Goal: Information Seeking & Learning: Learn about a topic

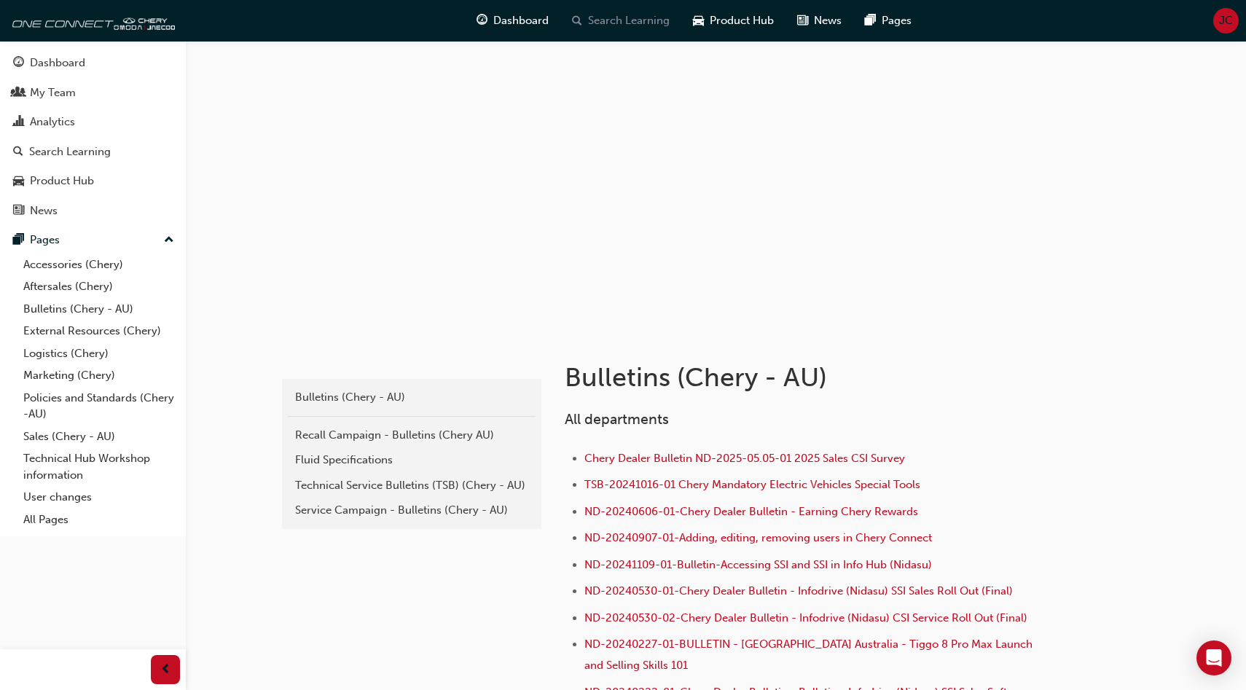
click at [620, 23] on span "Search Learning" at bounding box center [629, 20] width 82 height 17
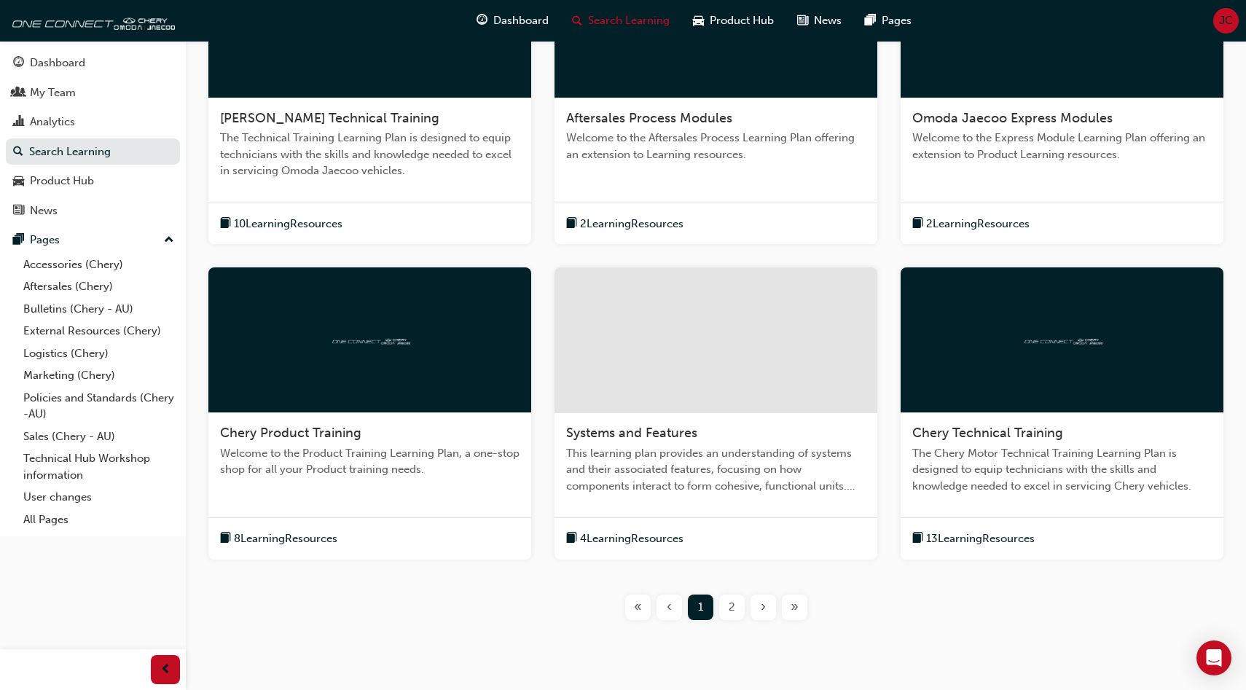
scroll to position [434, 0]
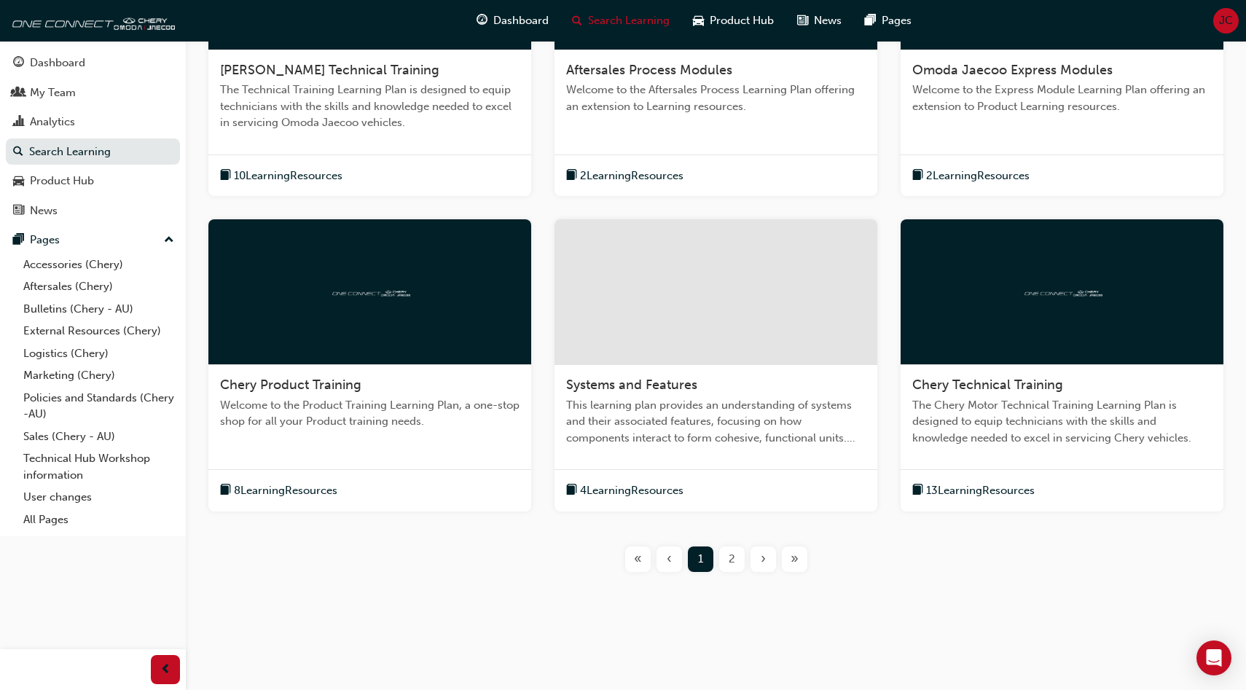
click at [451, 360] on div at bounding box center [369, 292] width 323 height 146
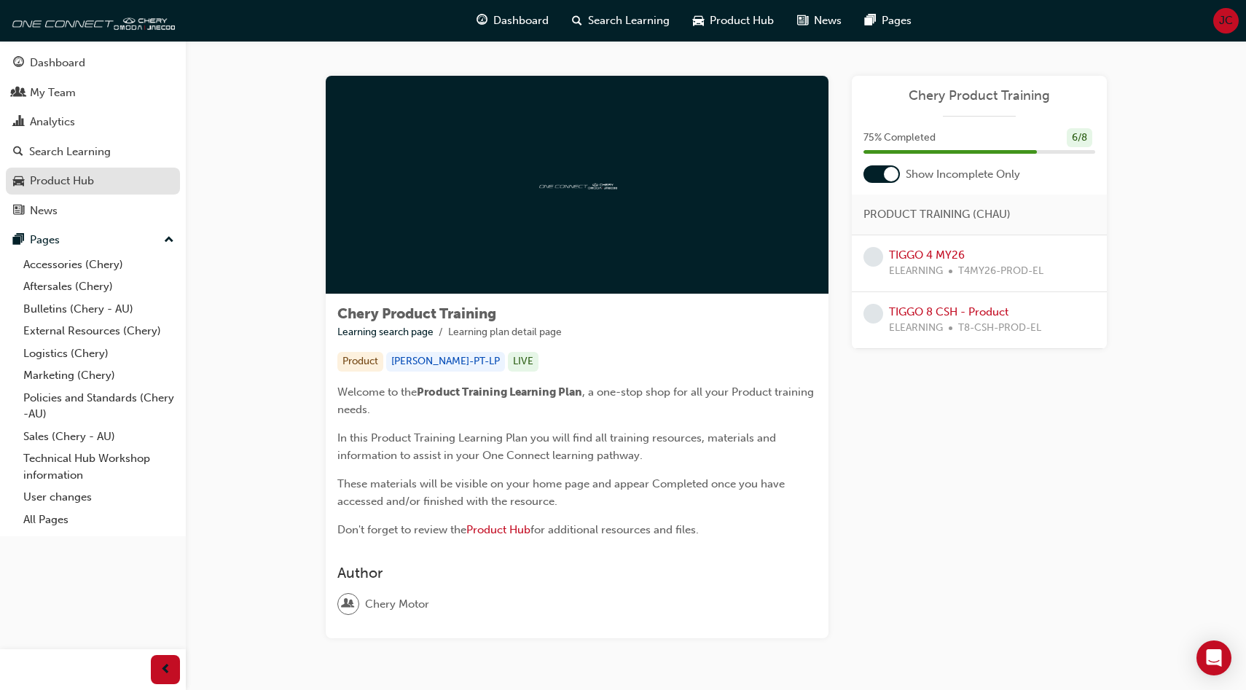
click at [96, 176] on div "Product Hub" at bounding box center [93, 181] width 160 height 18
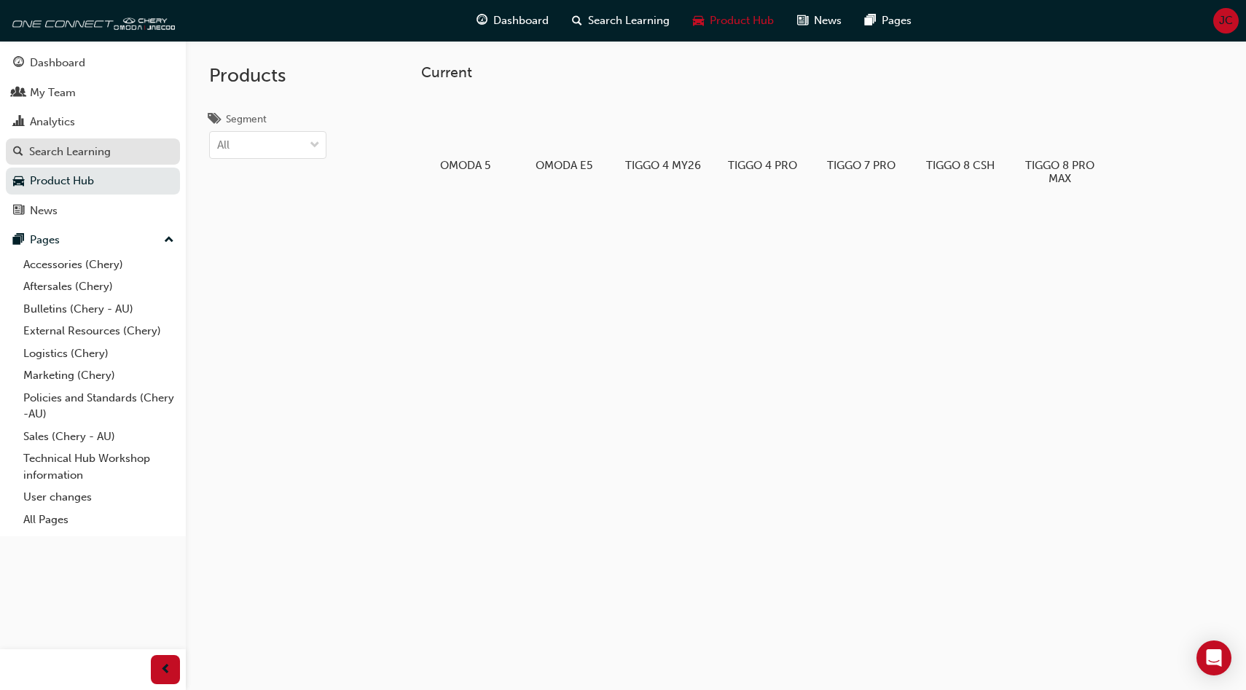
click at [95, 149] on div "Search Learning" at bounding box center [70, 152] width 82 height 17
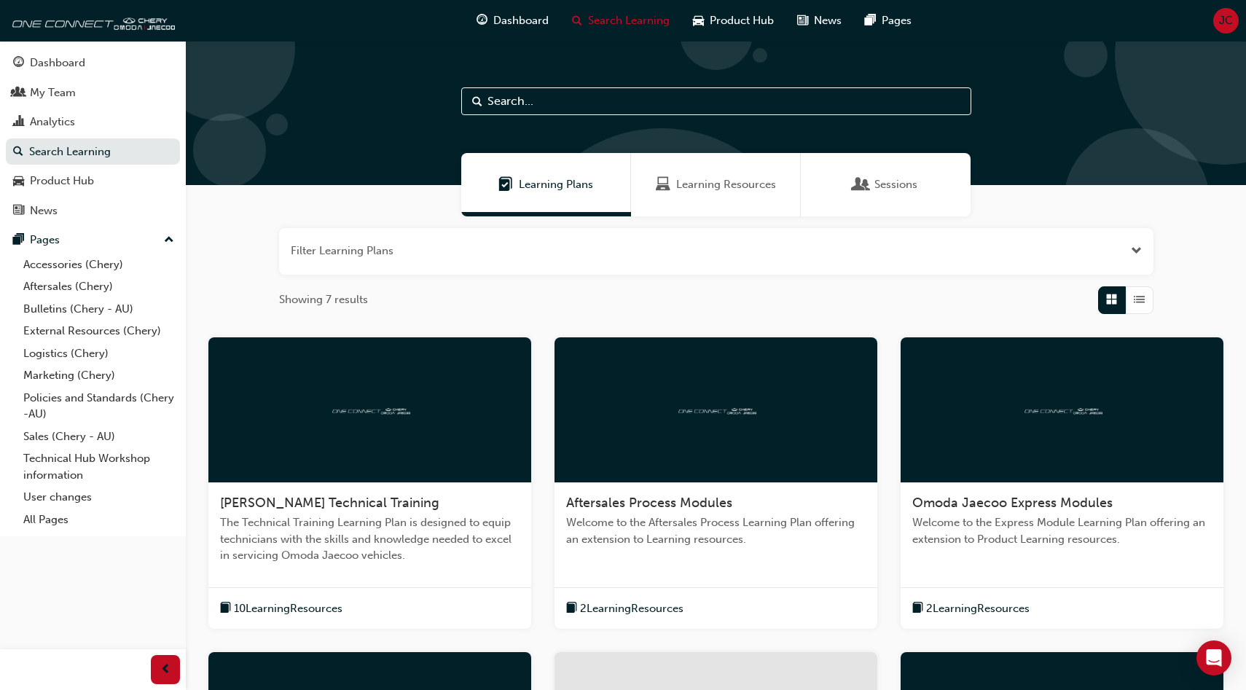
click at [719, 177] on span "Learning Resources" at bounding box center [726, 184] width 100 height 17
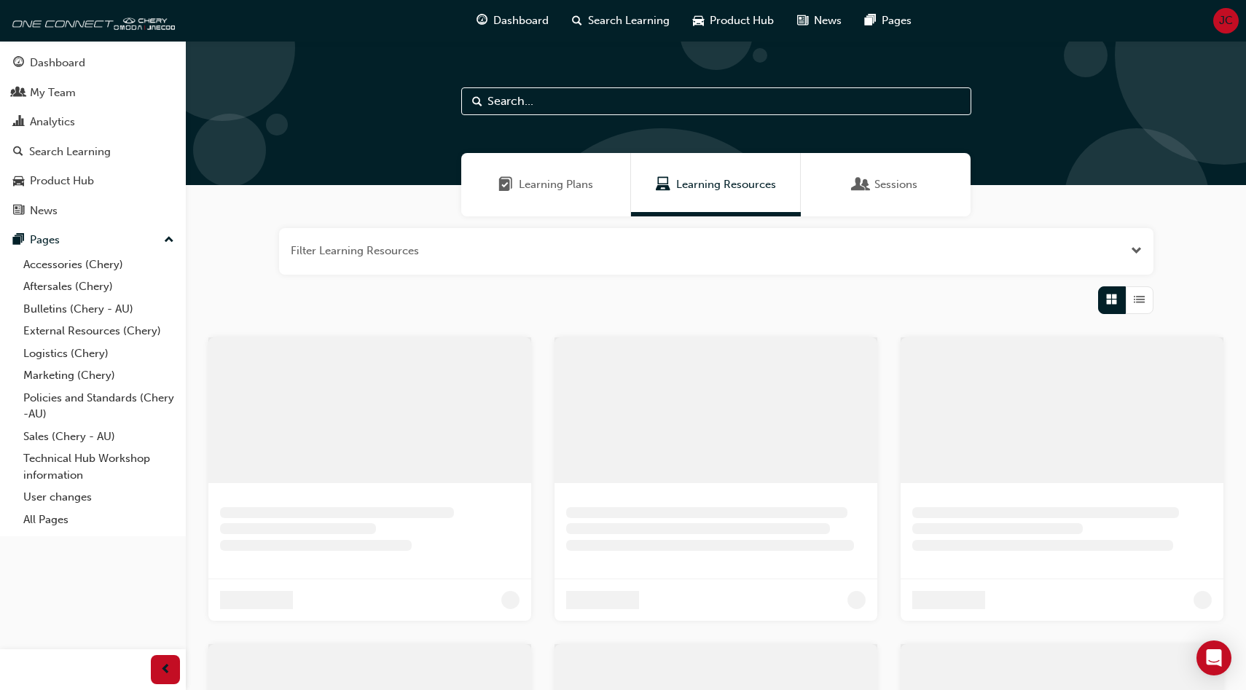
click at [547, 198] on div "Learning Plans" at bounding box center [546, 184] width 170 height 63
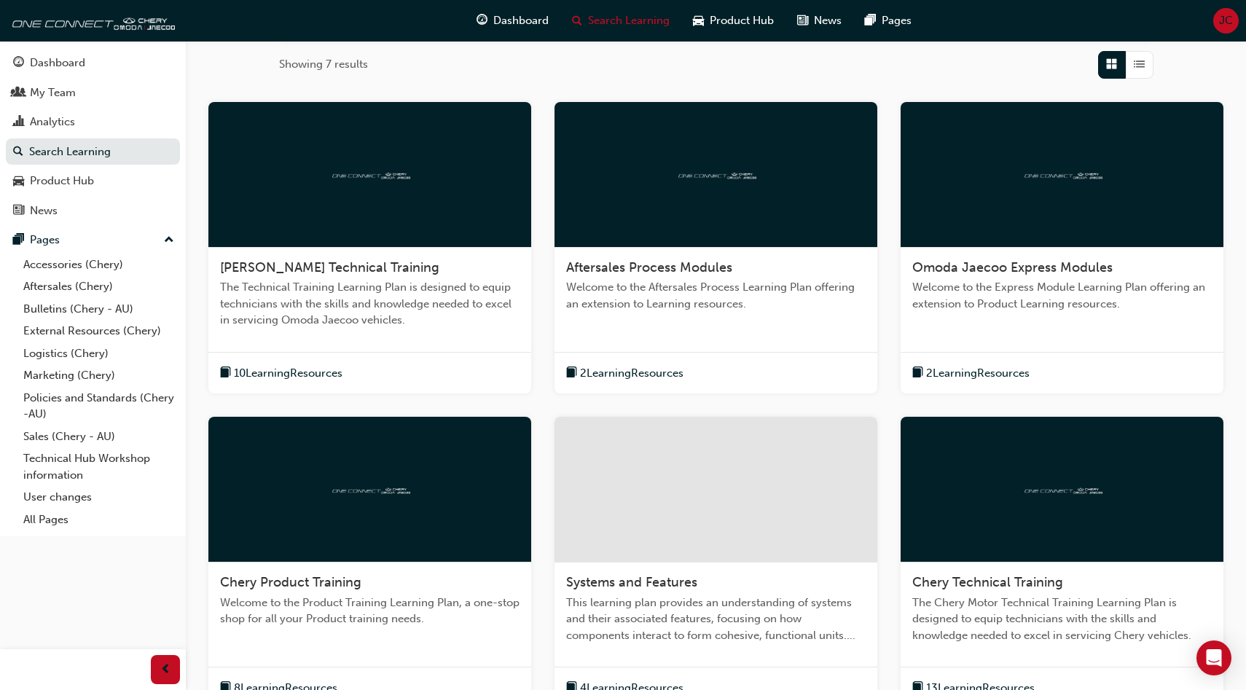
scroll to position [434, 0]
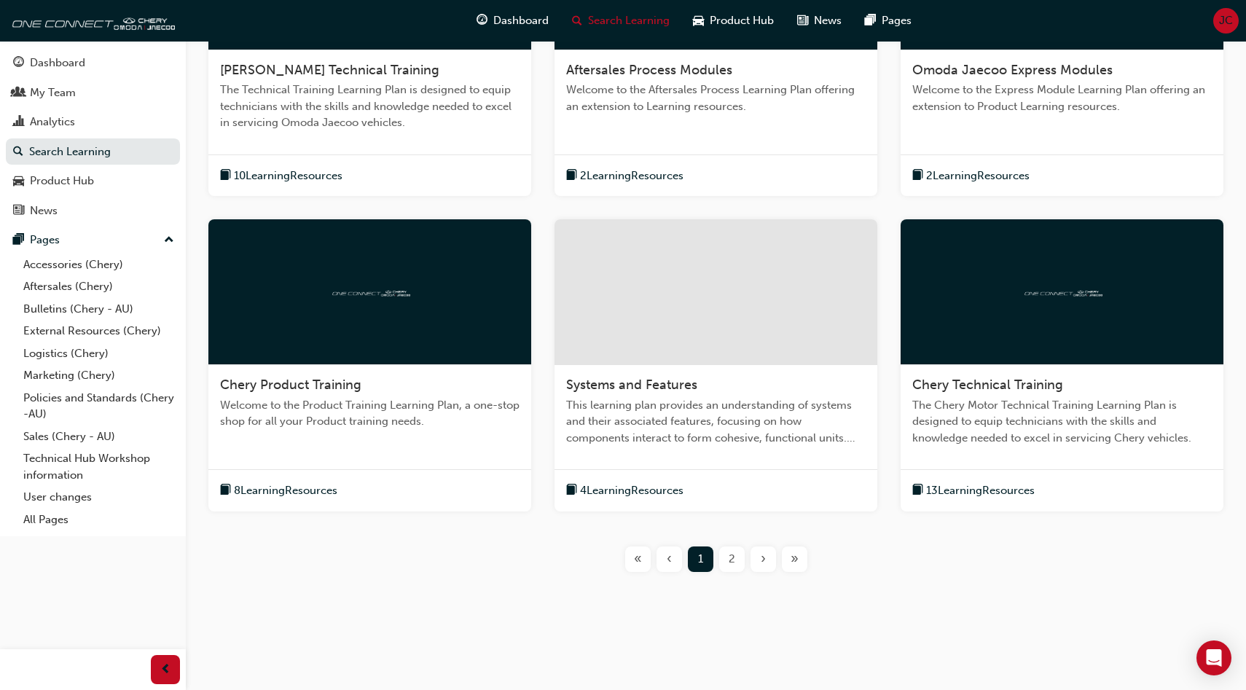
click at [397, 377] on div "Chery Product Training" at bounding box center [370, 385] width 300 height 17
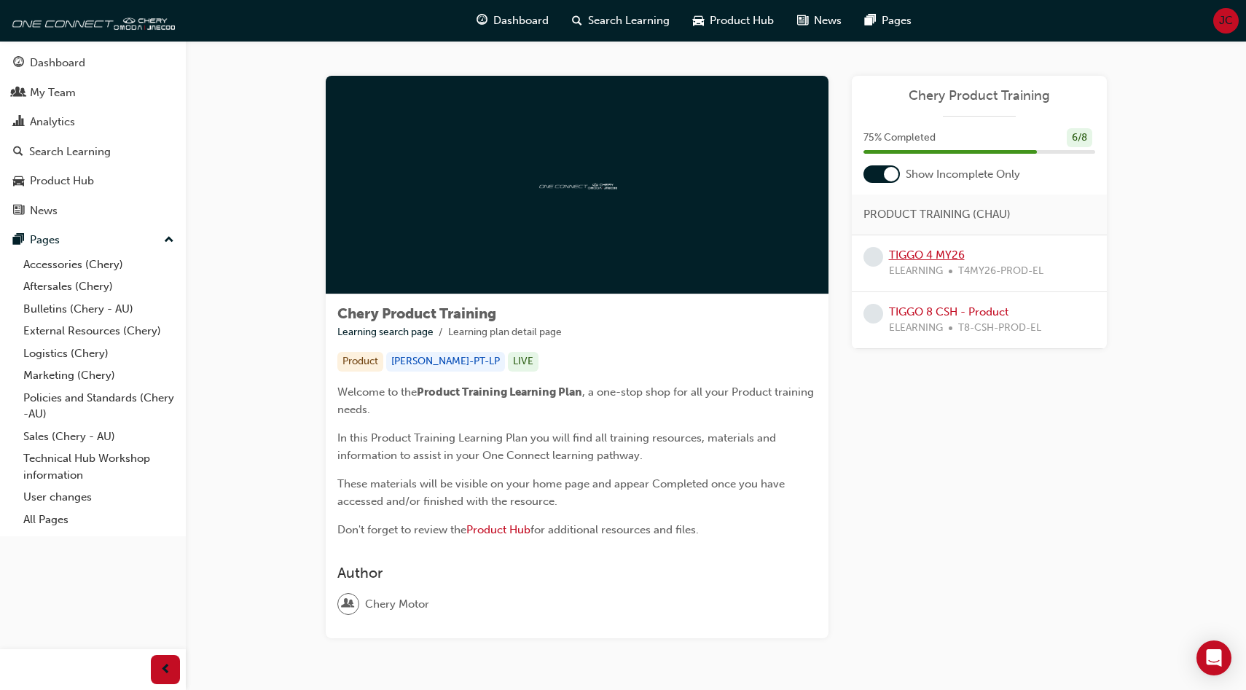
click at [916, 250] on link "TIGGO 4 MY26" at bounding box center [927, 255] width 76 height 13
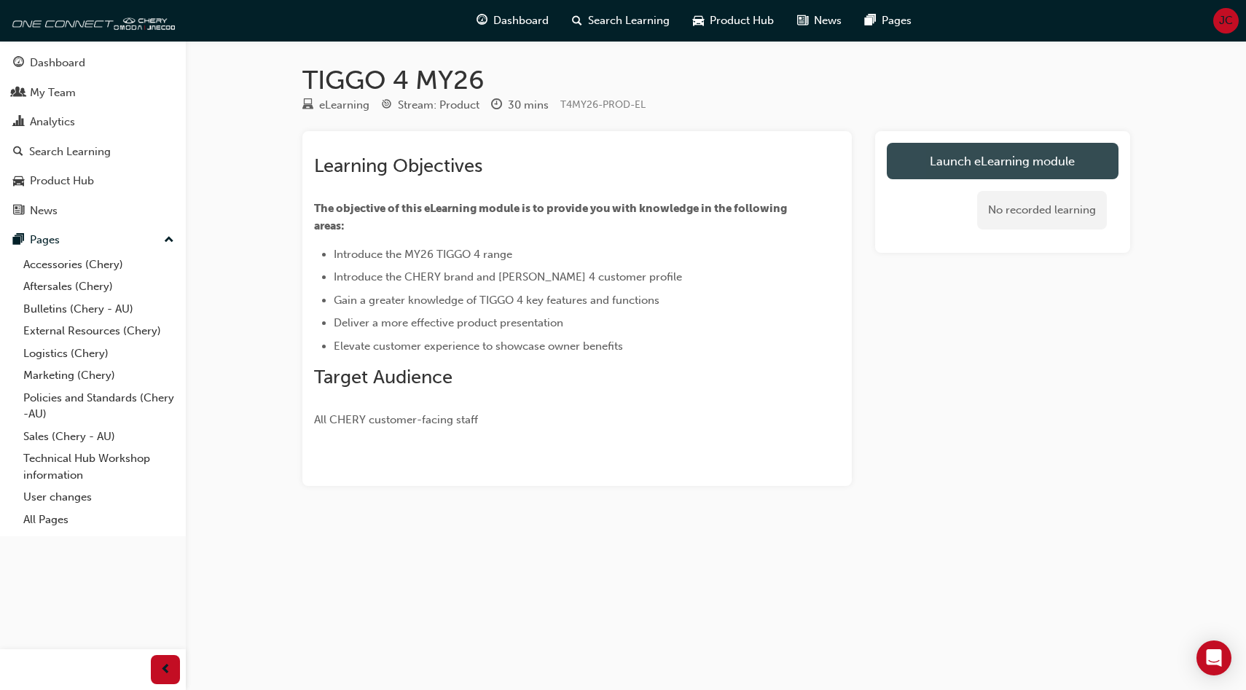
click at [1000, 164] on link "Launch eLearning module" at bounding box center [1003, 161] width 232 height 36
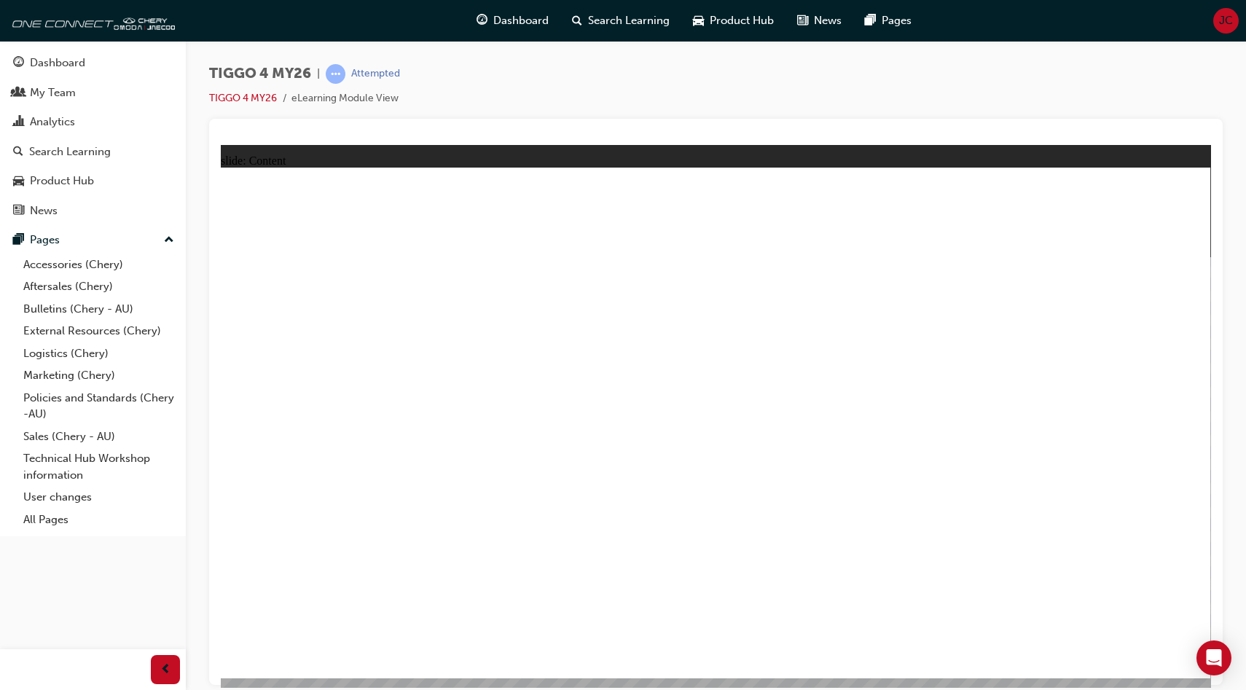
drag, startPoint x: 872, startPoint y: 402, endPoint x: 865, endPoint y: 378, distance: 25.6
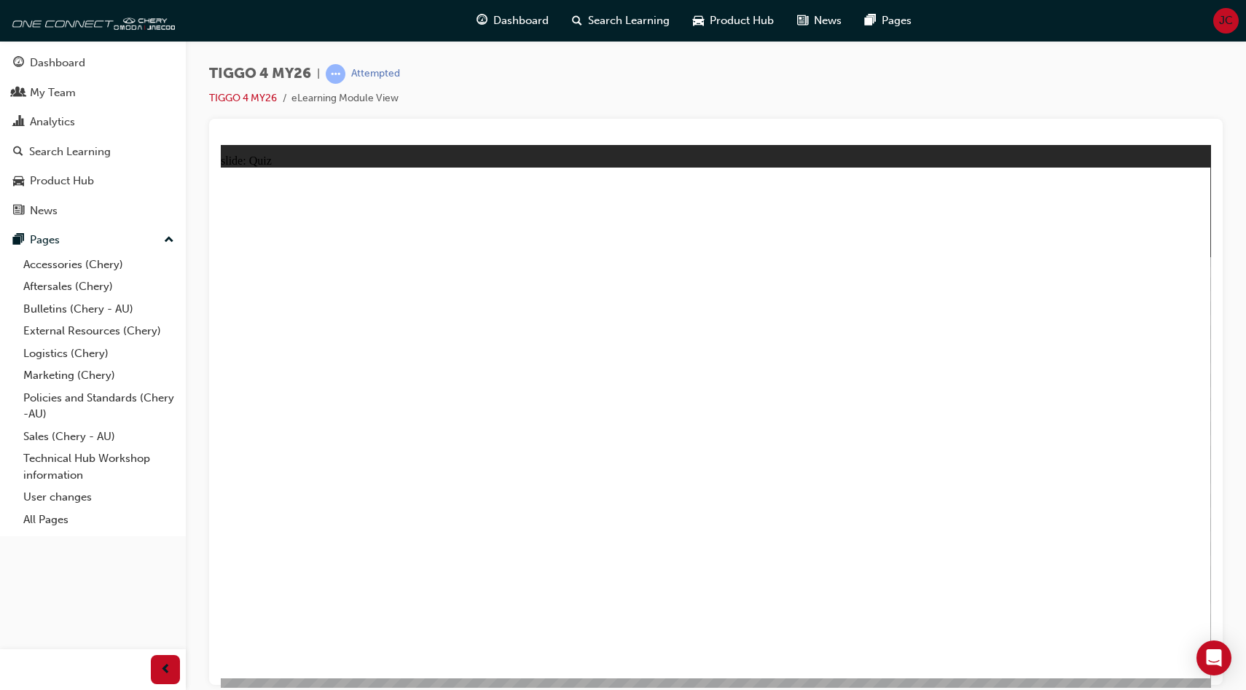
radio input "true"
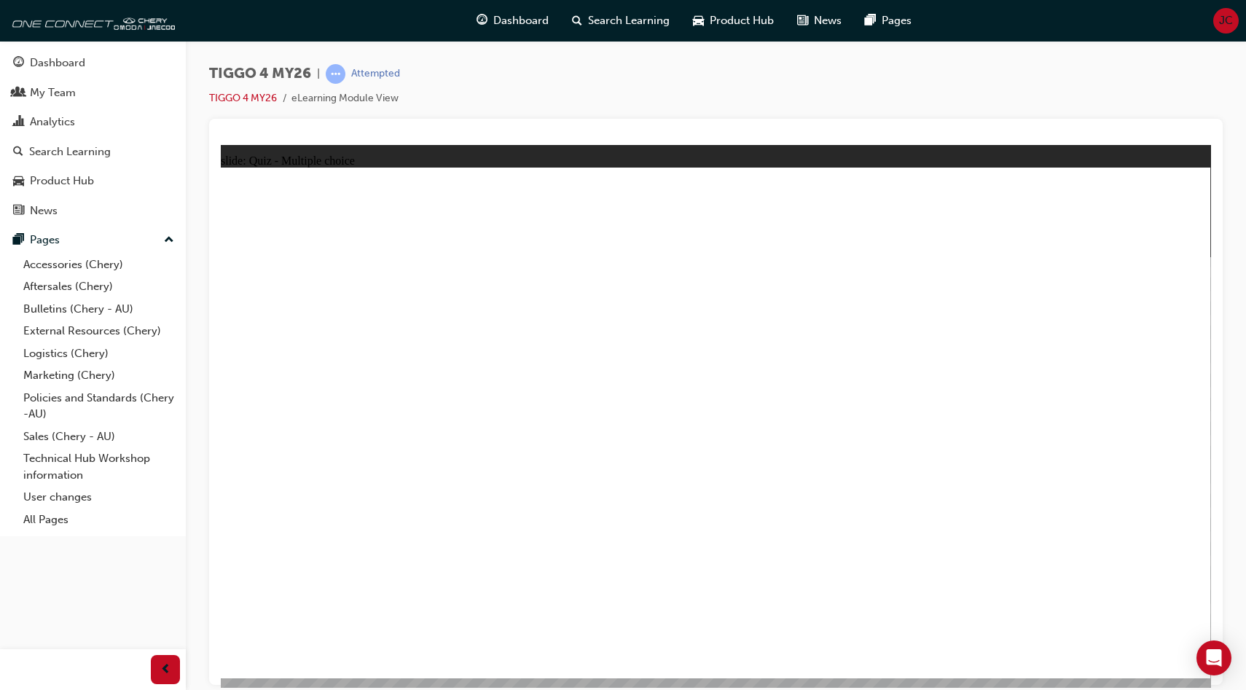
drag, startPoint x: 345, startPoint y: 337, endPoint x: 1058, endPoint y: 509, distance: 734.0
drag, startPoint x: 1090, startPoint y: 531, endPoint x: 696, endPoint y: 533, distance: 393.6
drag, startPoint x: 722, startPoint y: 336, endPoint x: 914, endPoint y: 539, distance: 279.5
drag, startPoint x: 911, startPoint y: 336, endPoint x: 326, endPoint y: 539, distance: 619.6
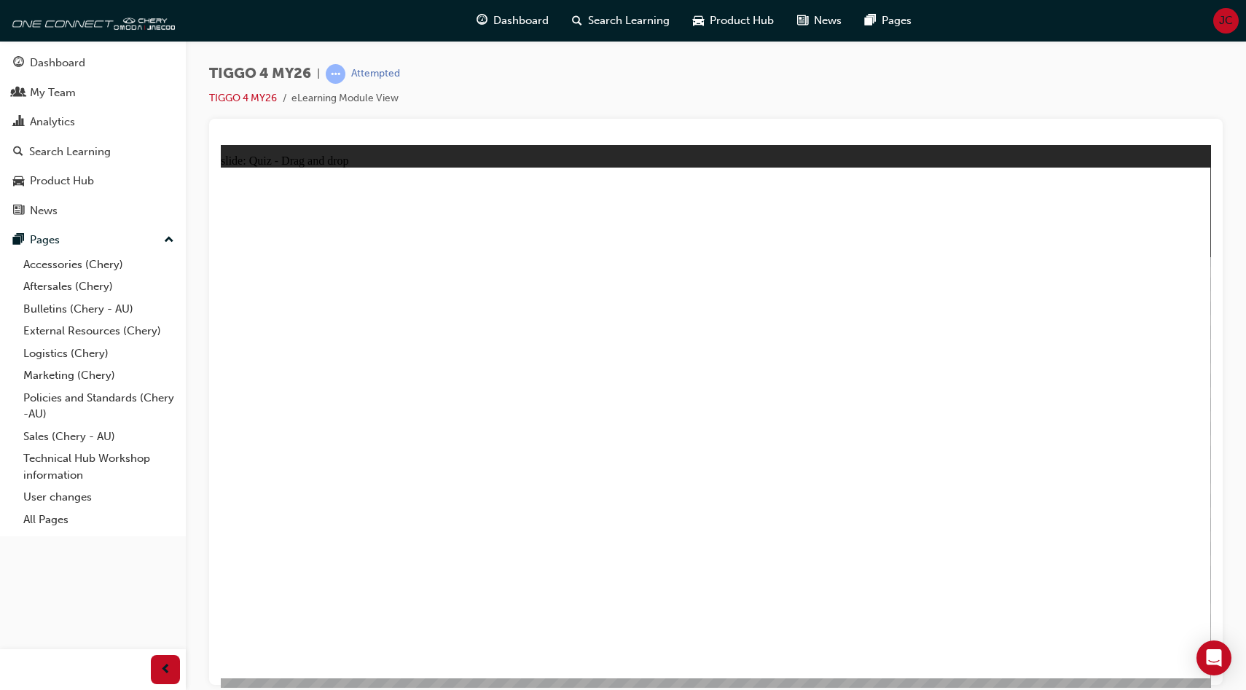
drag, startPoint x: 520, startPoint y: 361, endPoint x: 519, endPoint y: 539, distance: 178.6
drag, startPoint x: 1110, startPoint y: 373, endPoint x: 1109, endPoint y: 534, distance: 161.1
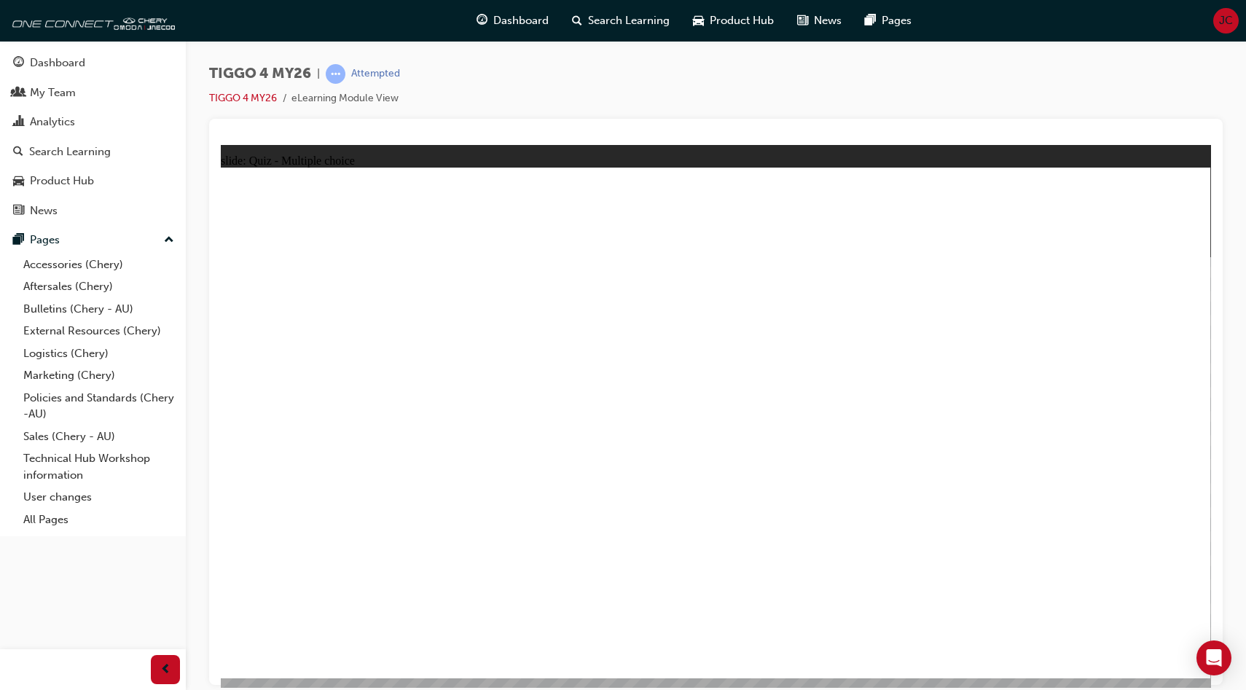
radio input "true"
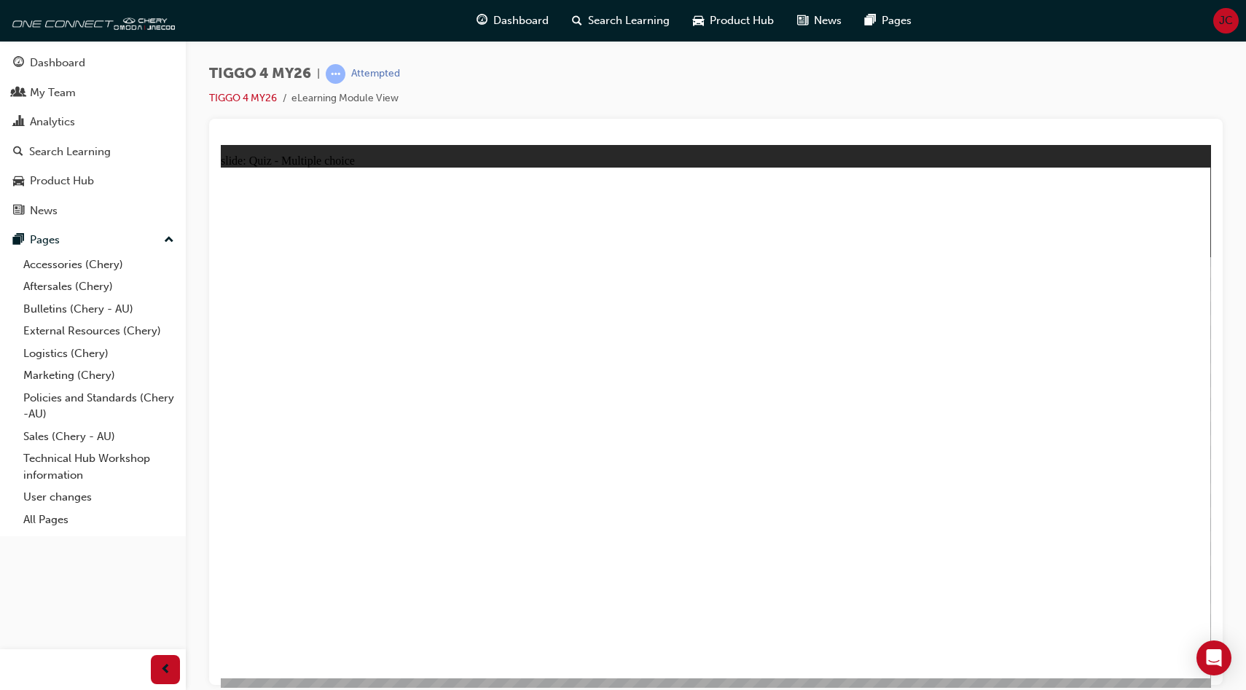
radio input "false"
radio input "true"
drag, startPoint x: 370, startPoint y: 386, endPoint x: 1077, endPoint y: 328, distance: 708.6
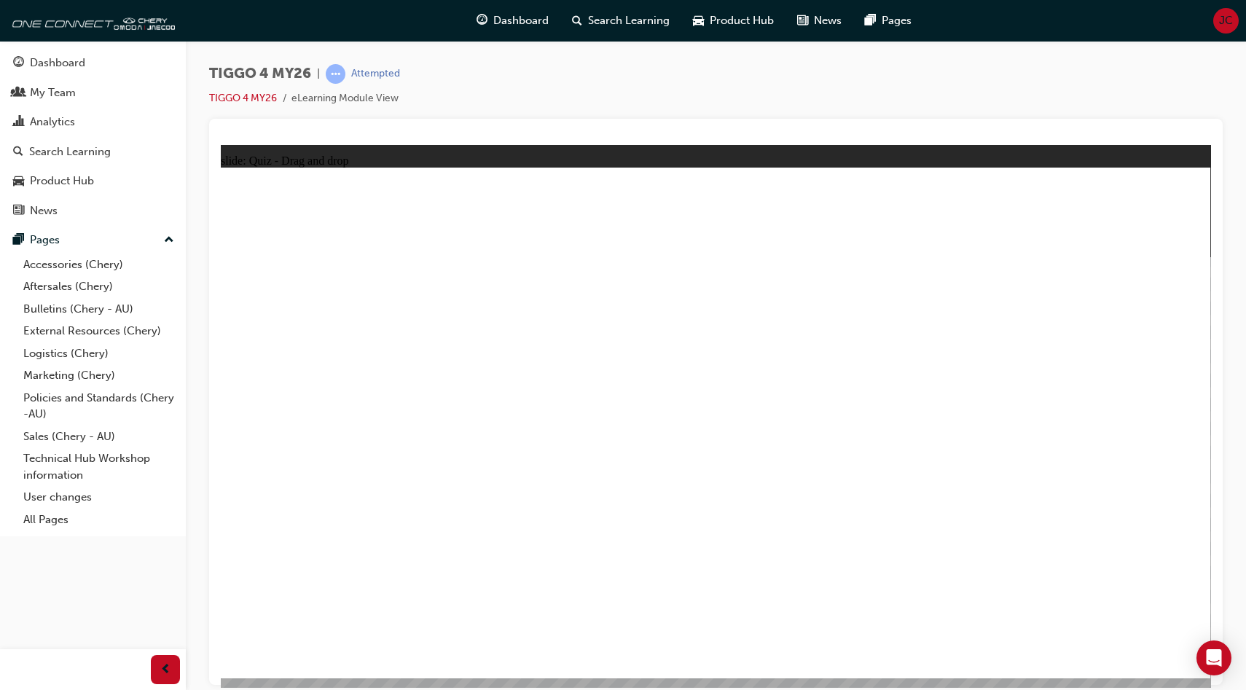
drag, startPoint x: 530, startPoint y: 378, endPoint x: 867, endPoint y: 363, distance: 337.0
drag, startPoint x: 590, startPoint y: 431, endPoint x: 1090, endPoint y: 413, distance: 499.6
drag, startPoint x: 579, startPoint y: 481, endPoint x: 1079, endPoint y: 436, distance: 502.8
drag, startPoint x: 324, startPoint y: 477, endPoint x: 819, endPoint y: 419, distance: 498.3
drag, startPoint x: 364, startPoint y: 453, endPoint x: 458, endPoint y: 437, distance: 95.4
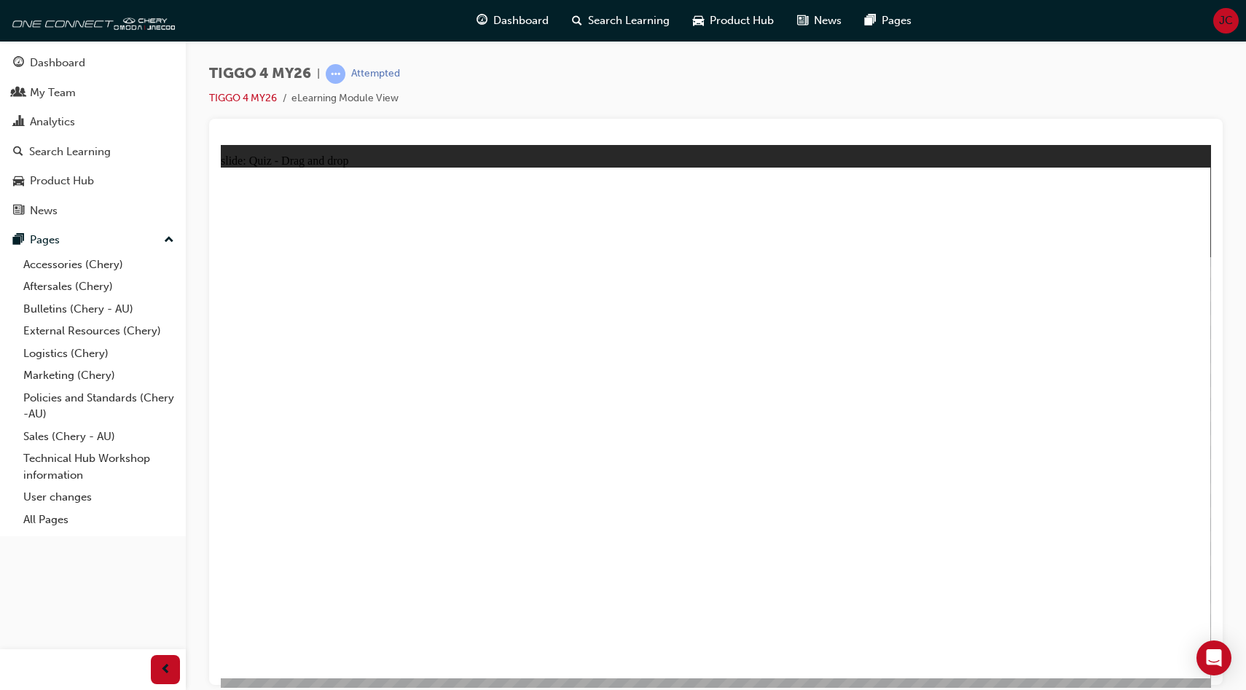
drag, startPoint x: 392, startPoint y: 431, endPoint x: 1128, endPoint y: 420, distance: 736.2
drag, startPoint x: 398, startPoint y: 530, endPoint x: 1138, endPoint y: 485, distance: 741.9
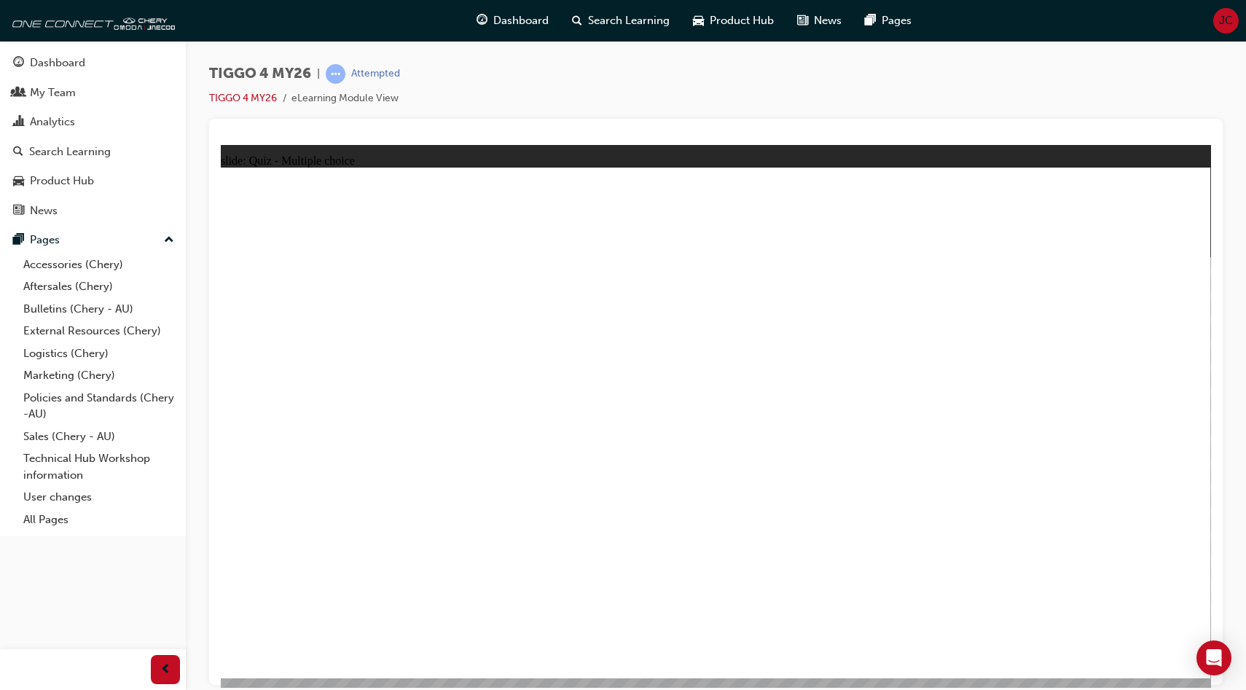
radio input "true"
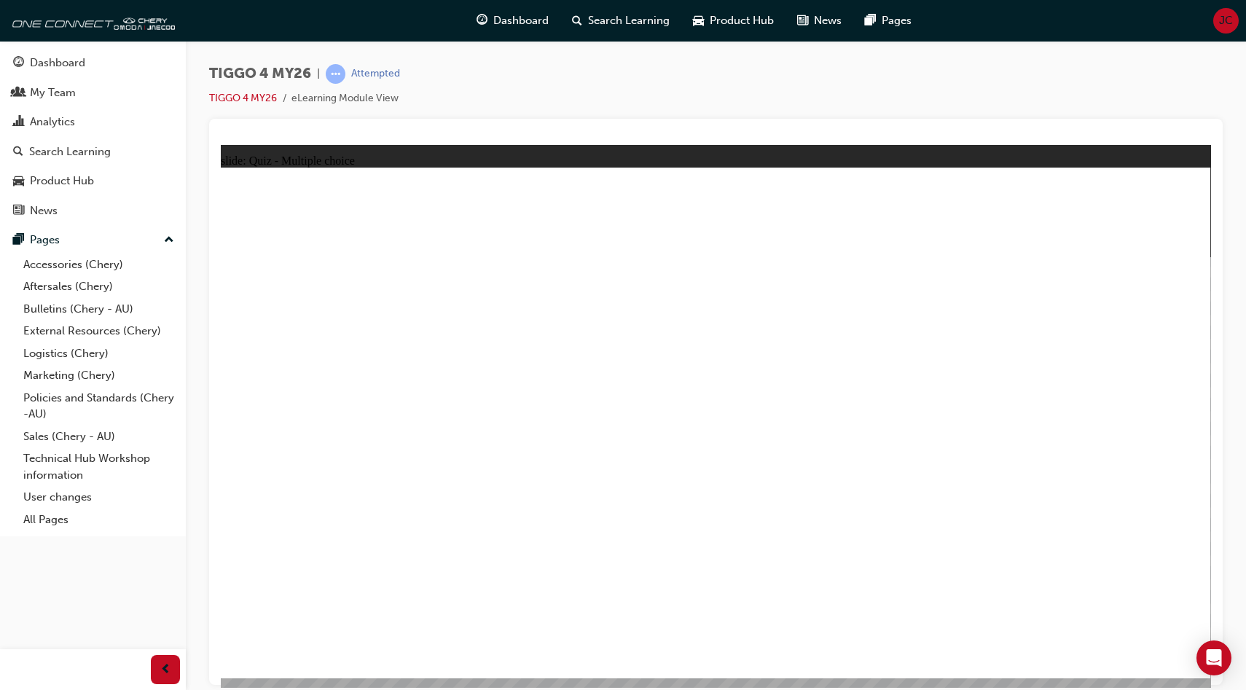
radio input "true"
drag, startPoint x: 587, startPoint y: 485, endPoint x: 577, endPoint y: 497, distance: 15.5
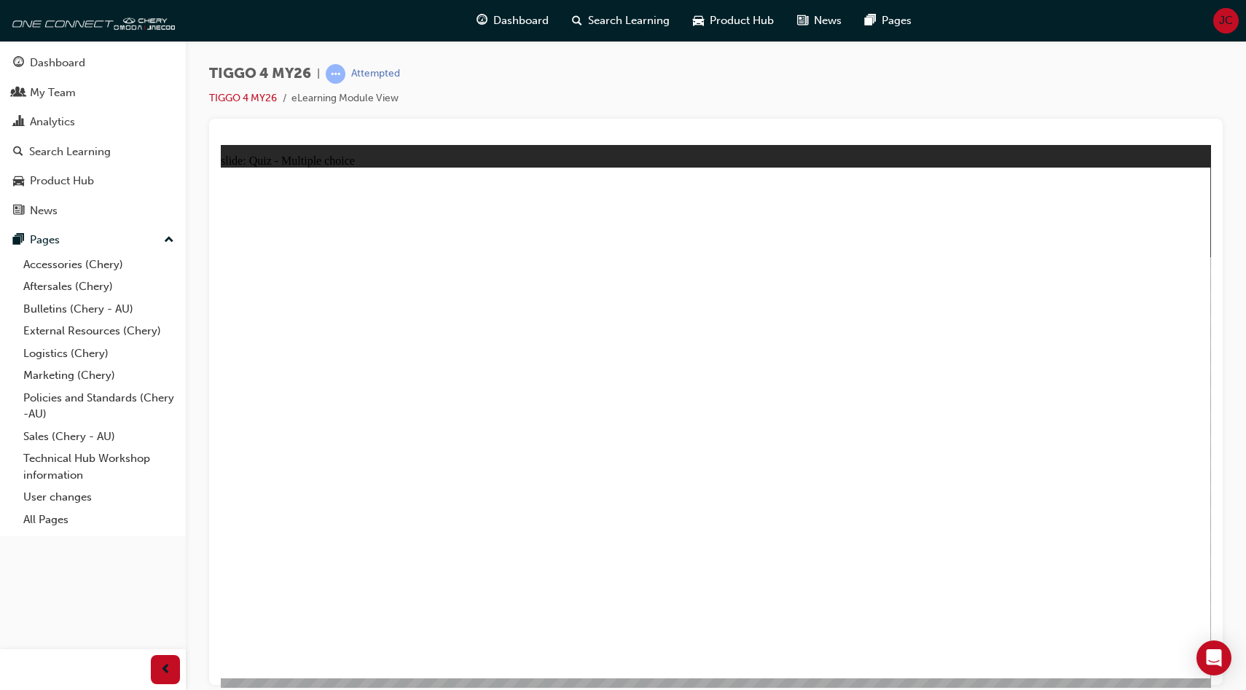
radio input "true"
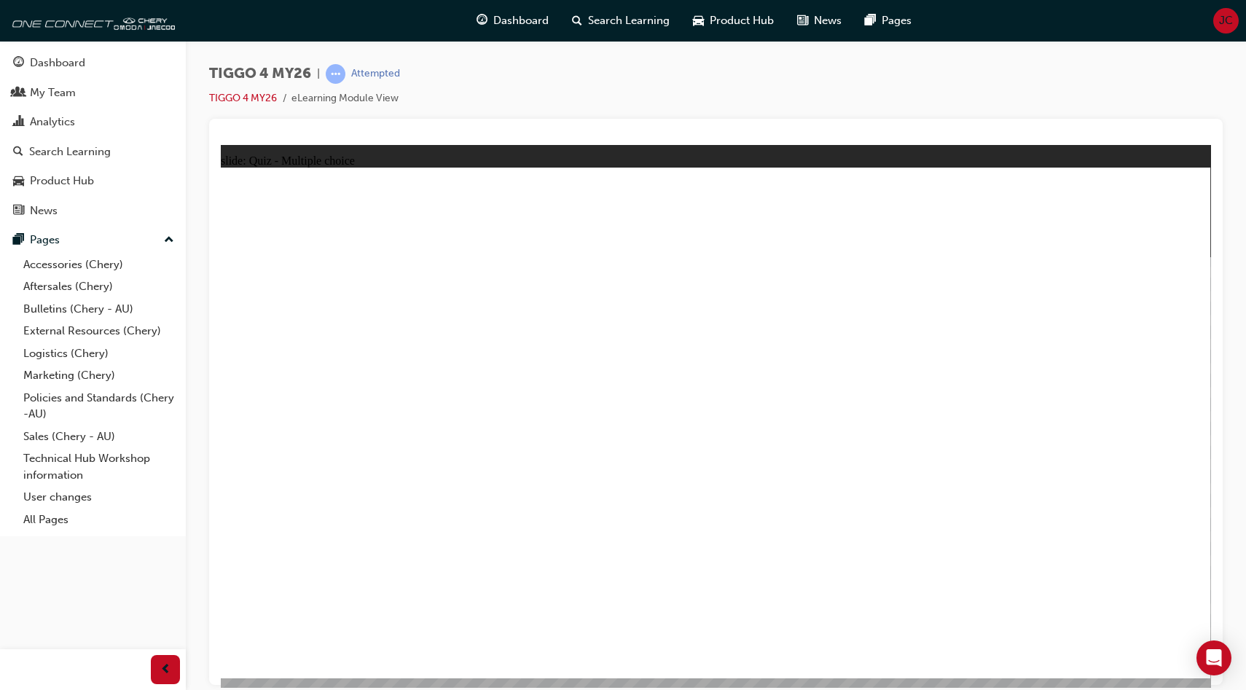
radio input "true"
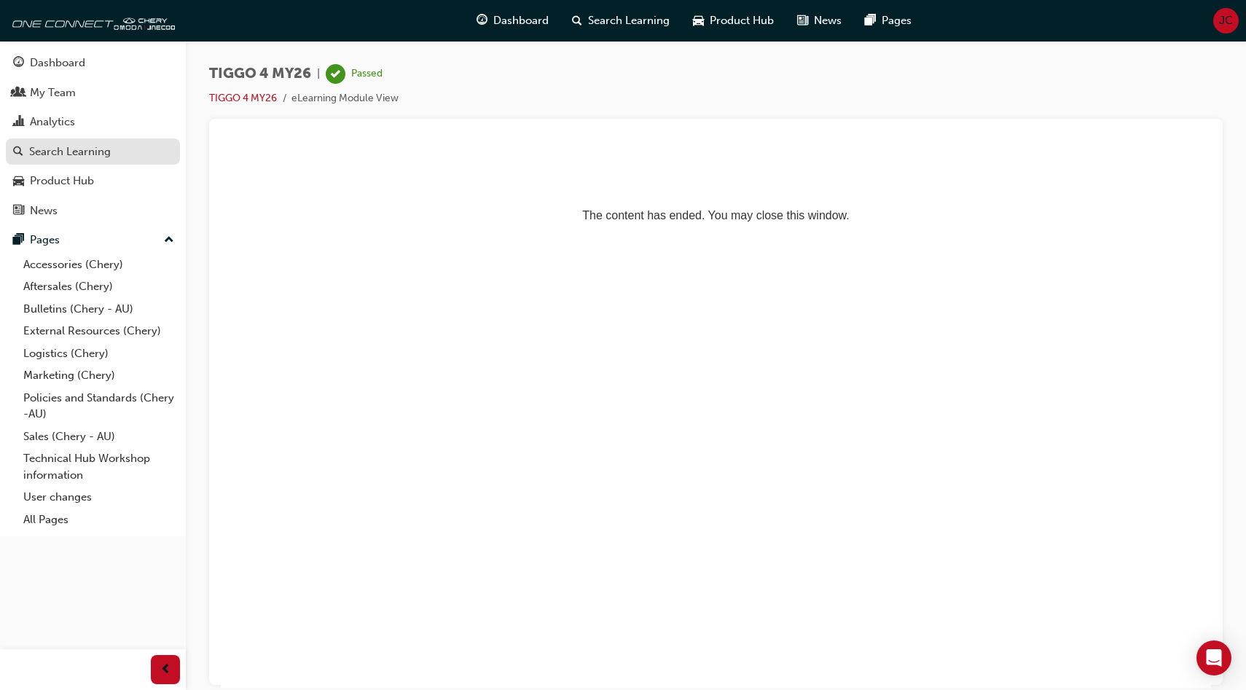
click at [75, 146] on div "Search Learning" at bounding box center [70, 152] width 82 height 17
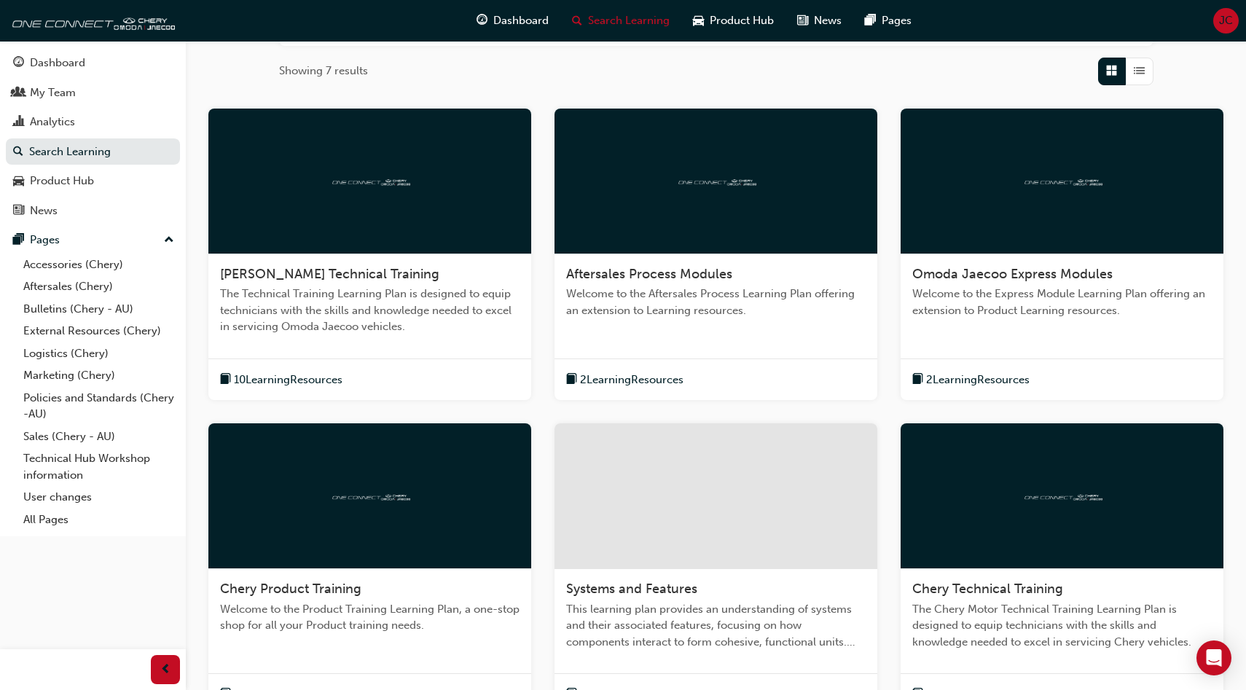
scroll to position [434, 0]
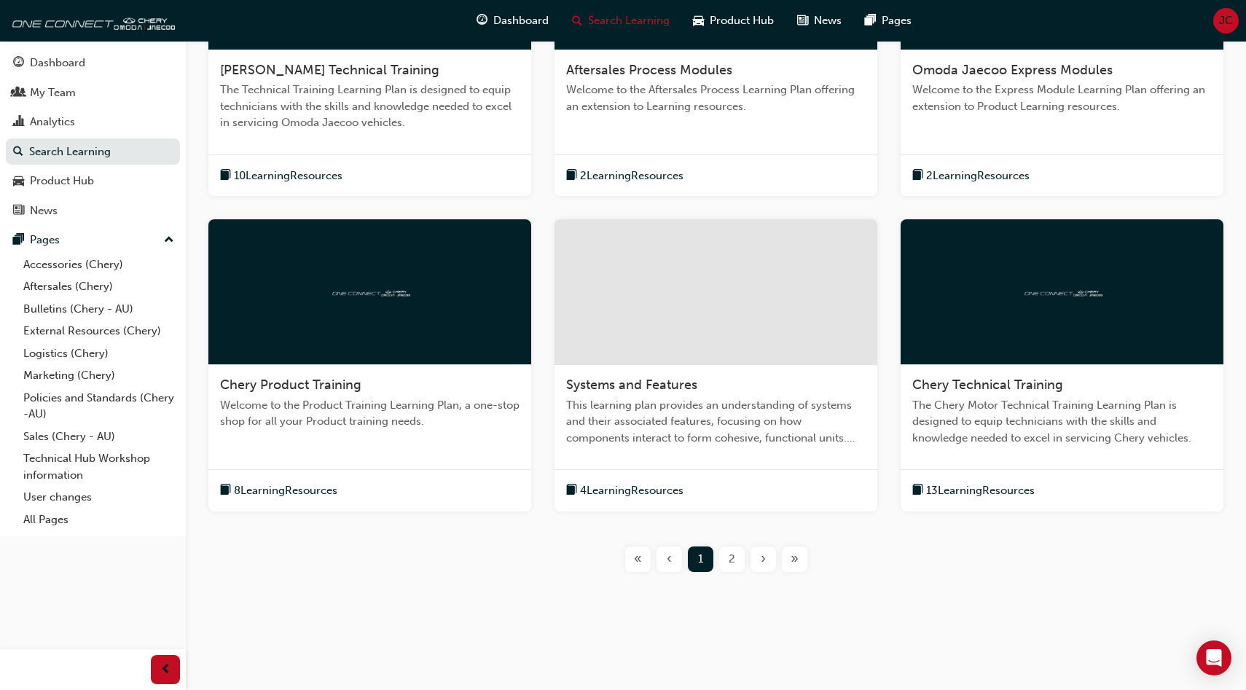
click at [466, 394] on div "Chery Product Training Welcome to the Product Training Learning Plan, a one-sto…" at bounding box center [369, 409] width 323 height 88
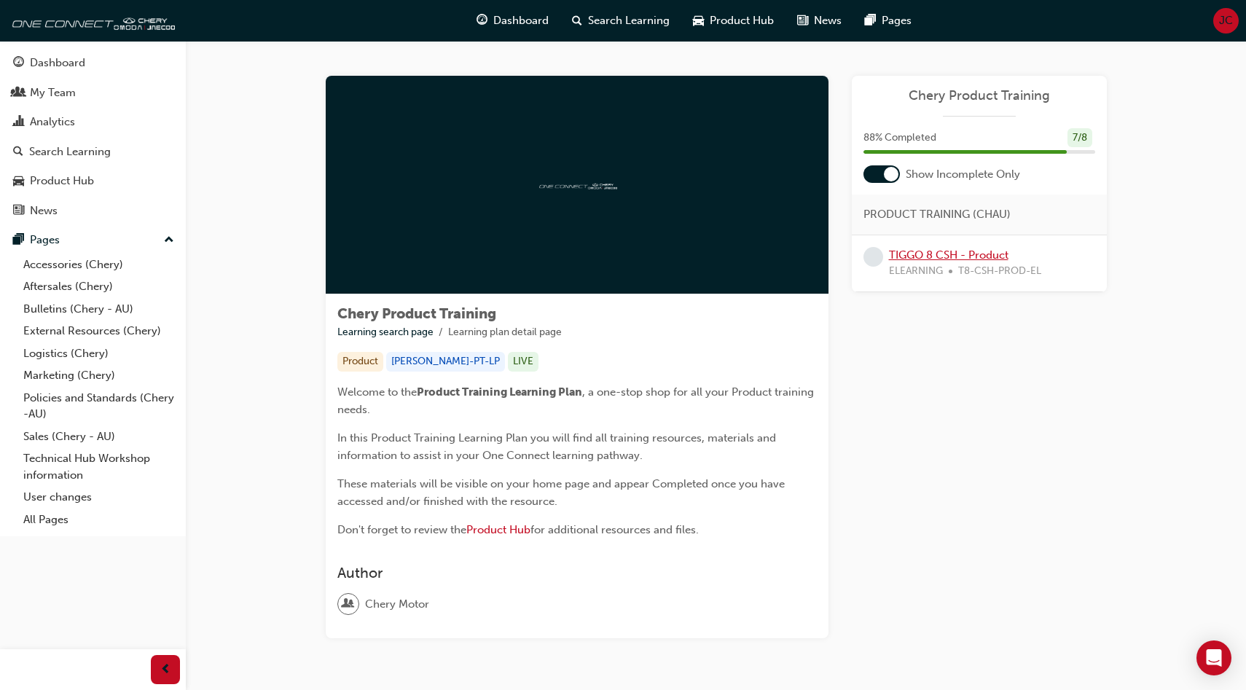
click at [975, 254] on link "TIGGO 8 CSH - Product" at bounding box center [949, 255] width 120 height 13
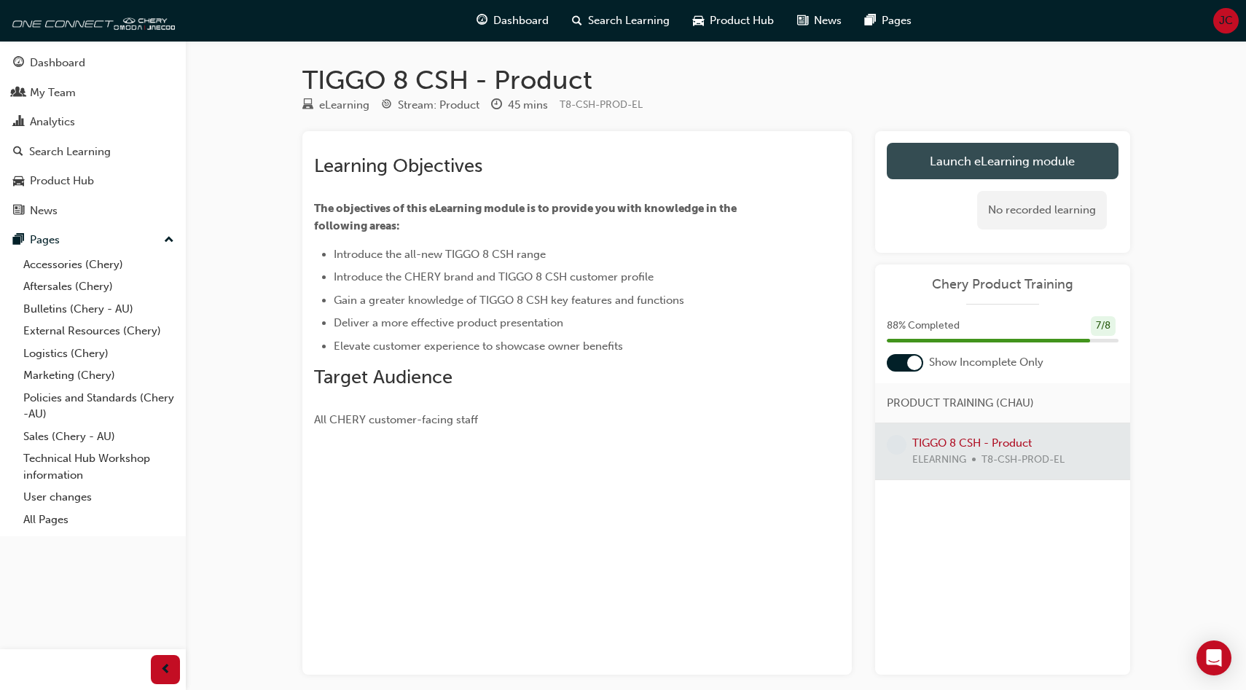
click at [966, 160] on link "Launch eLearning module" at bounding box center [1003, 161] width 232 height 36
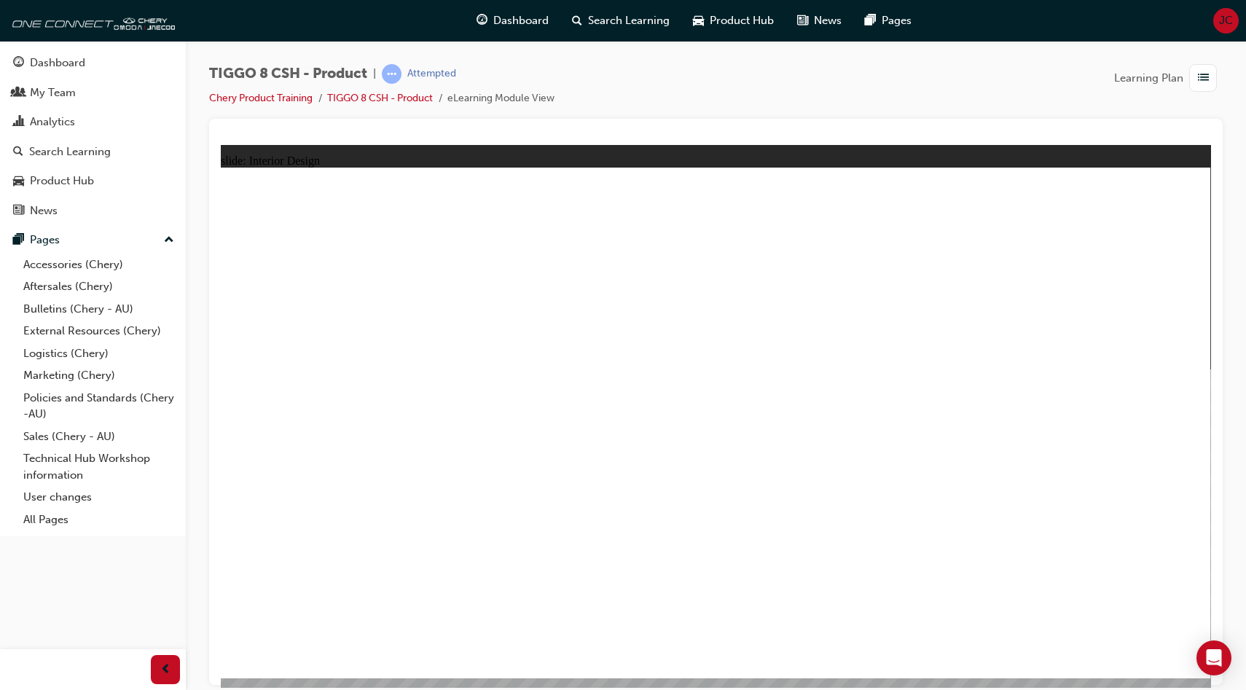
drag, startPoint x: 603, startPoint y: 615, endPoint x: 606, endPoint y: 586, distance: 29.4
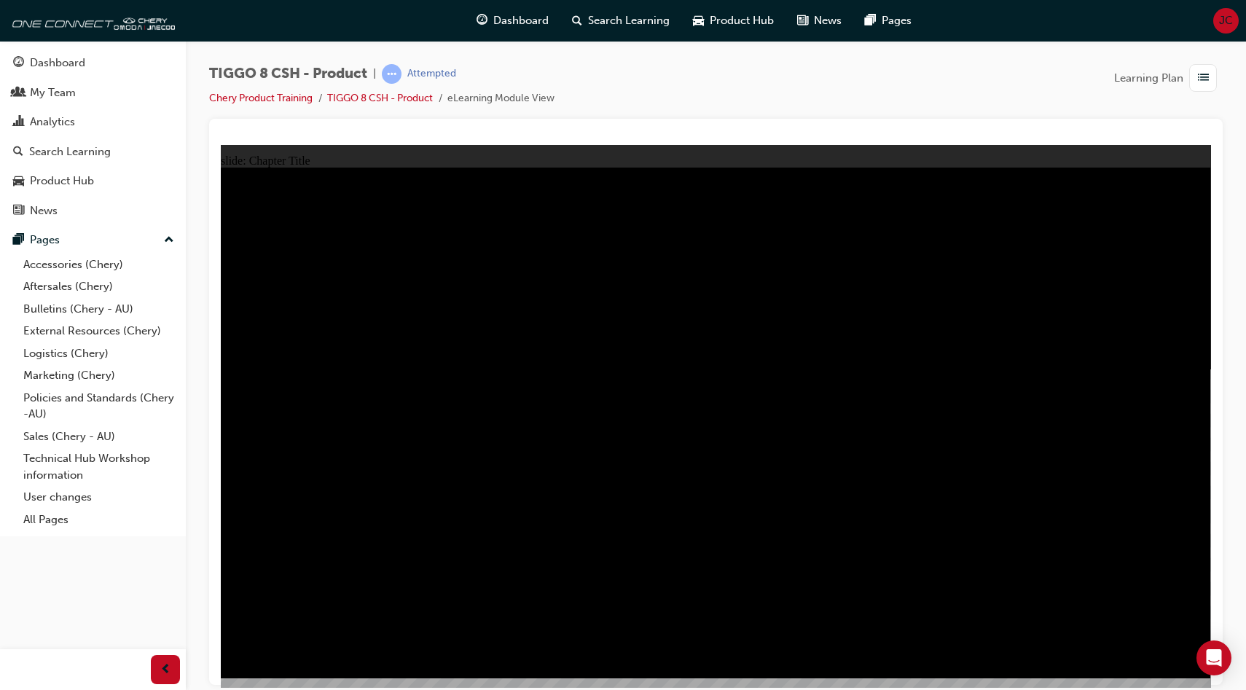
radio input "true"
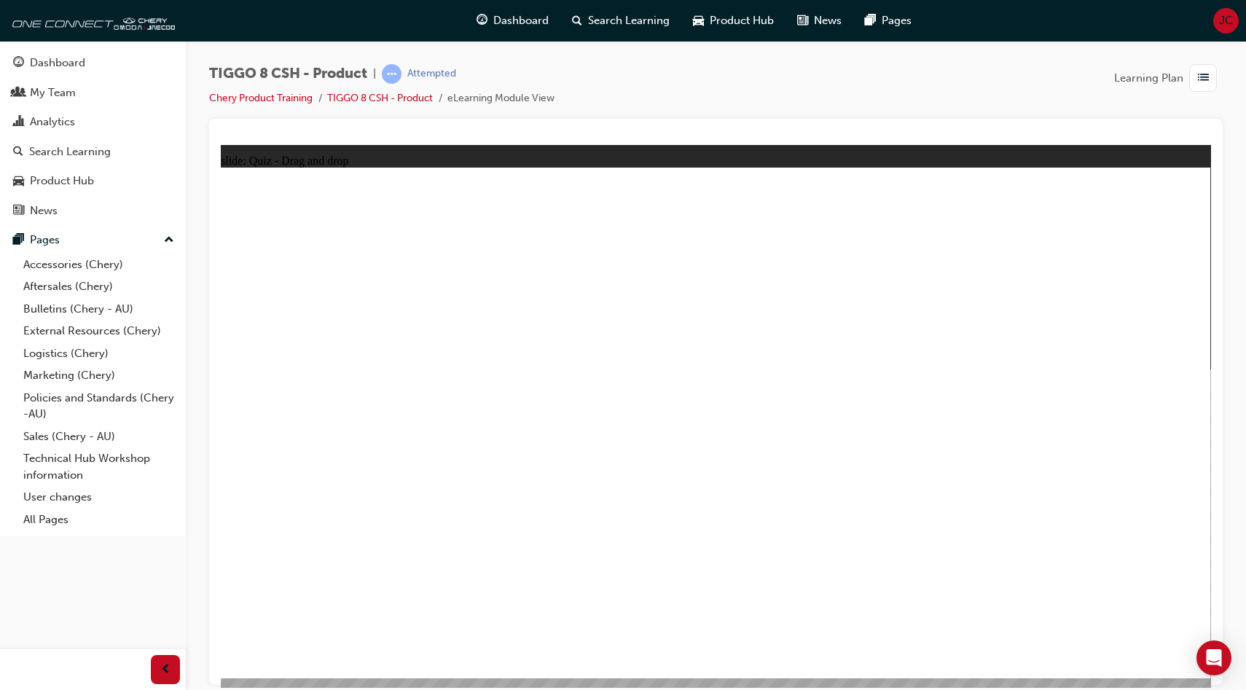
drag, startPoint x: 915, startPoint y: 226, endPoint x: 558, endPoint y: 444, distance: 418.4
drag, startPoint x: 775, startPoint y: 315, endPoint x: 702, endPoint y: 427, distance: 133.8
drag, startPoint x: 1066, startPoint y: 224, endPoint x: 296, endPoint y: 445, distance: 801.6
drag, startPoint x: 677, startPoint y: 219, endPoint x: 895, endPoint y: 415, distance: 293.1
drag, startPoint x: 970, startPoint y: 340, endPoint x: 1066, endPoint y: 434, distance: 134.0
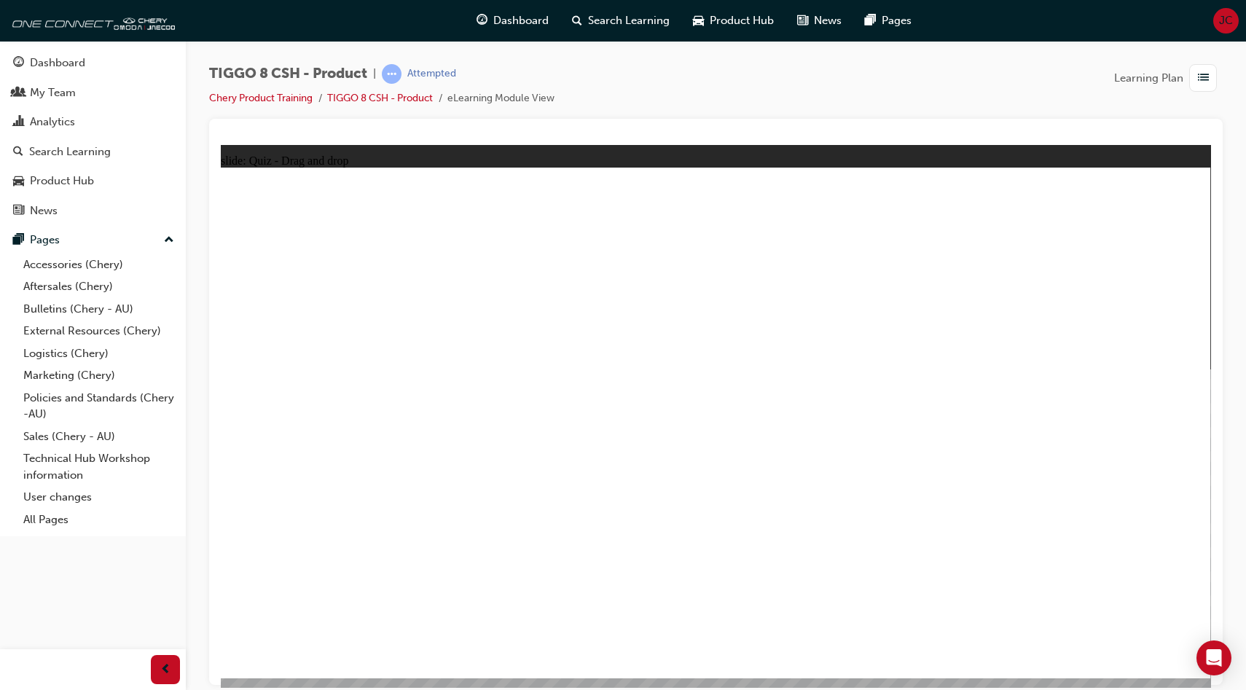
checkbox input "true"
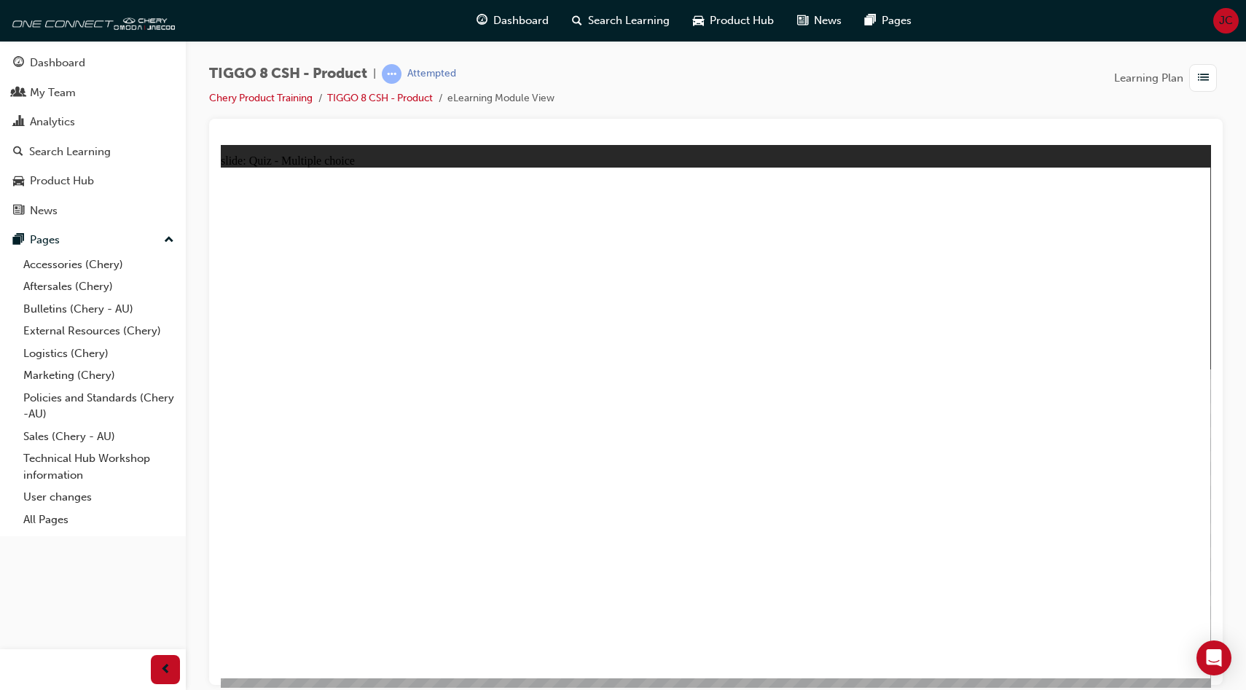
checkbox input "true"
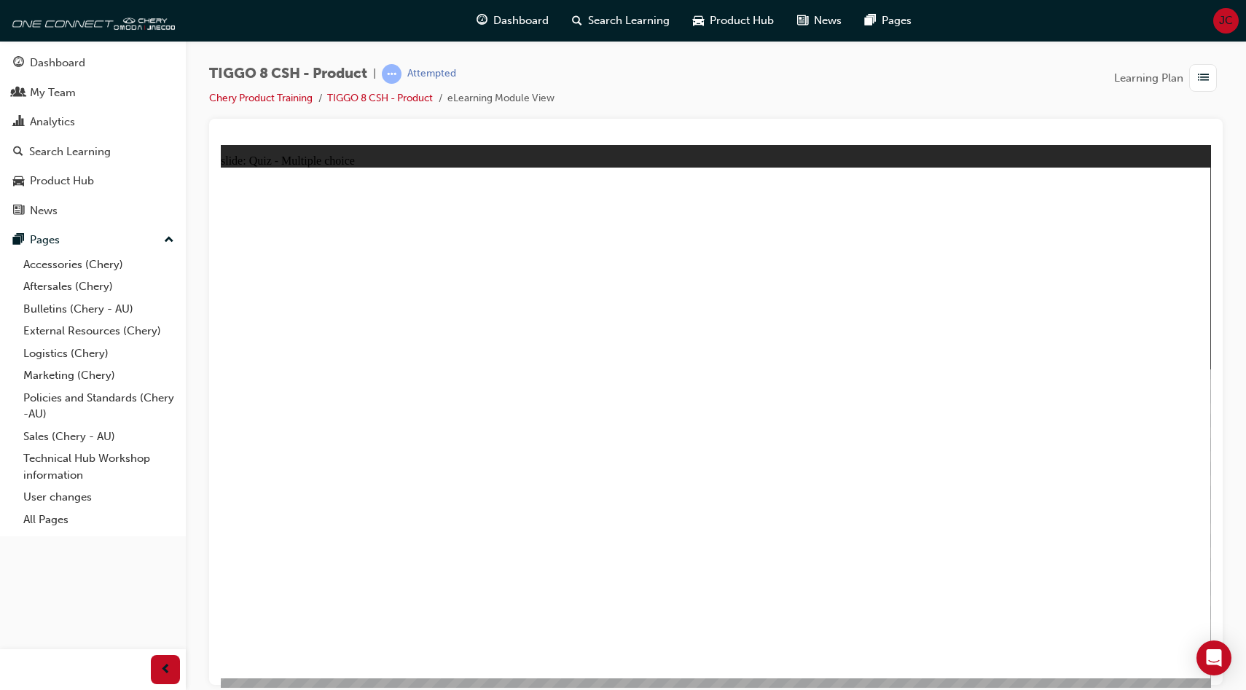
radio input "true"
drag, startPoint x: 742, startPoint y: 227, endPoint x: 794, endPoint y: 530, distance: 307.7
drag, startPoint x: 749, startPoint y: 260, endPoint x: 751, endPoint y: 539, distance: 278.4
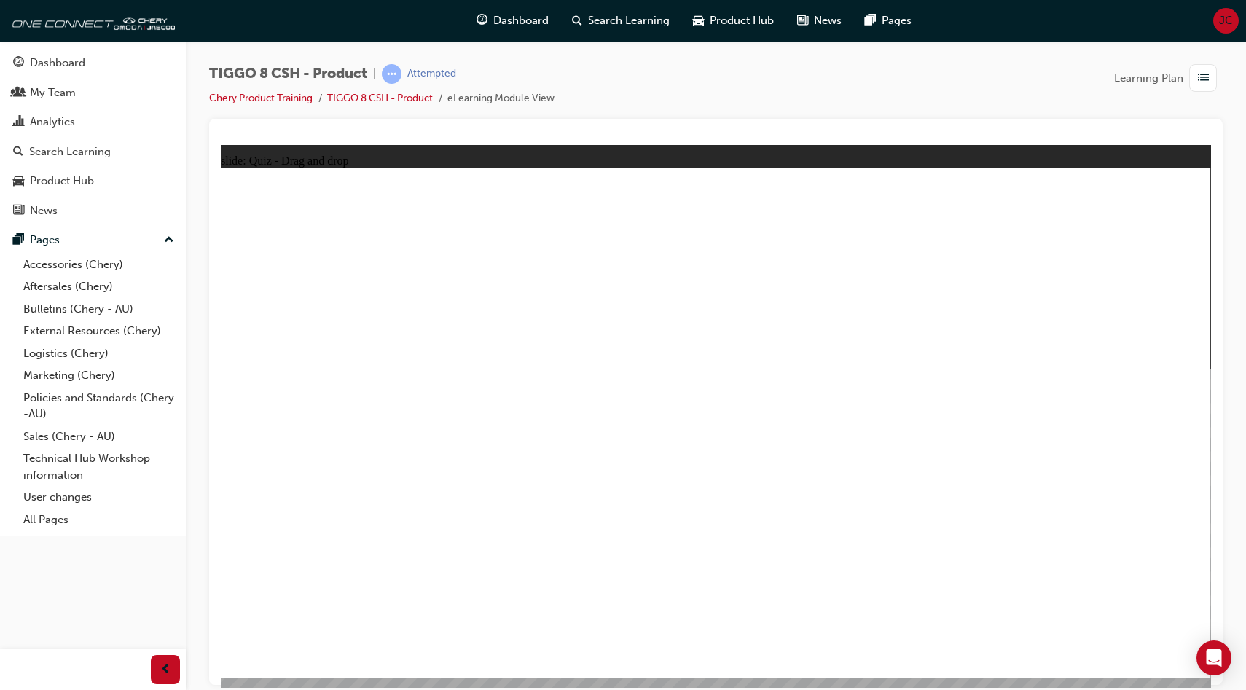
drag, startPoint x: 885, startPoint y: 228, endPoint x: 818, endPoint y: 515, distance: 294.2
drag, startPoint x: 906, startPoint y: 262, endPoint x: 837, endPoint y: 555, distance: 300.9
drag, startPoint x: 1024, startPoint y: 275, endPoint x: 838, endPoint y: 541, distance: 324.5
drag, startPoint x: 935, startPoint y: 308, endPoint x: 901, endPoint y: 507, distance: 201.2
drag, startPoint x: 1060, startPoint y: 276, endPoint x: 934, endPoint y: 507, distance: 263.9
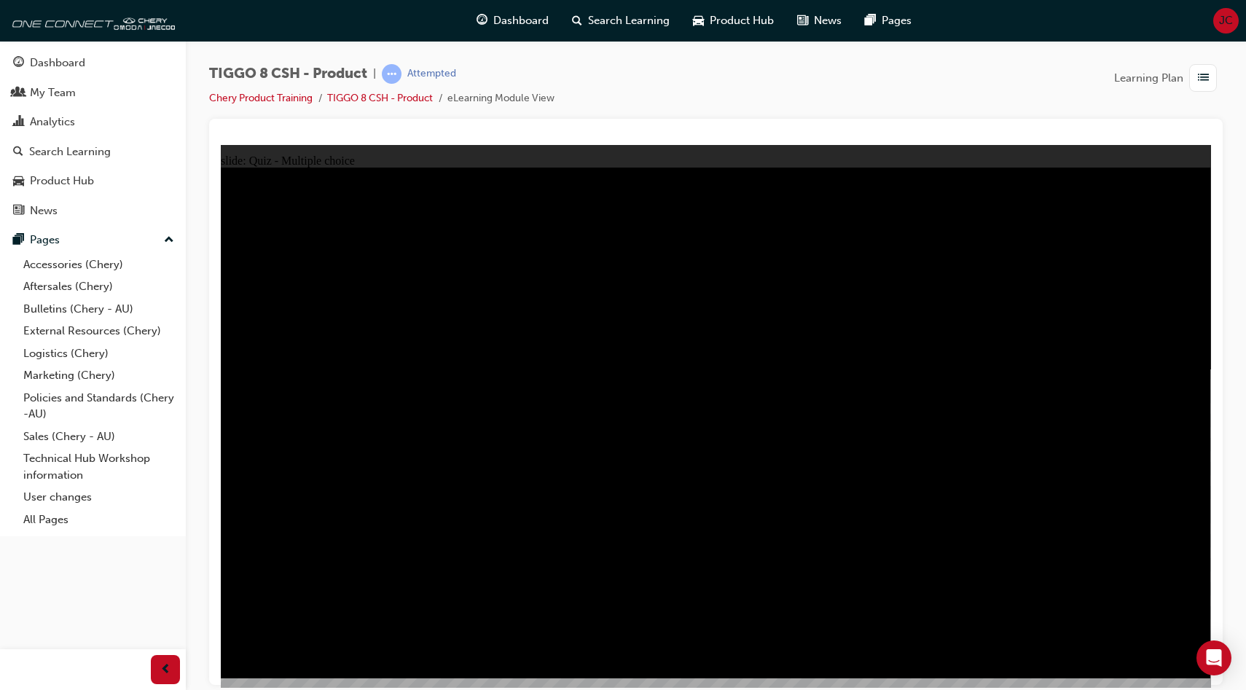
radio input "false"
radio input "true"
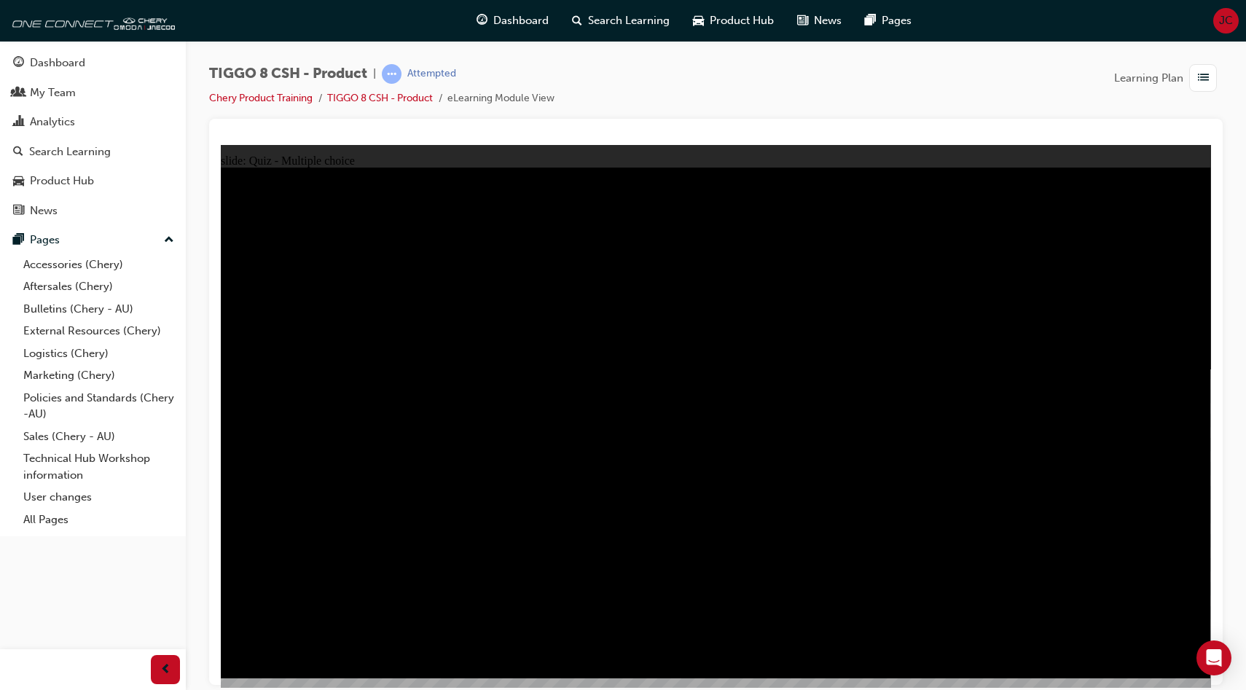
radio input "true"
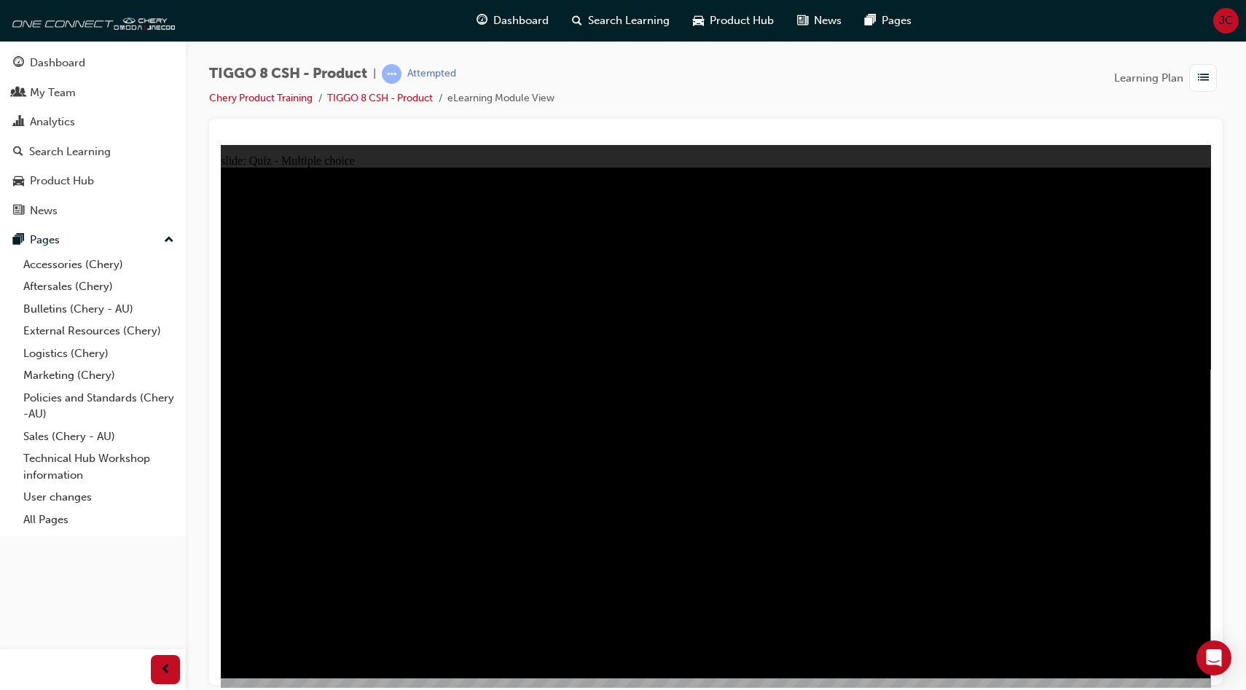
radio input "true"
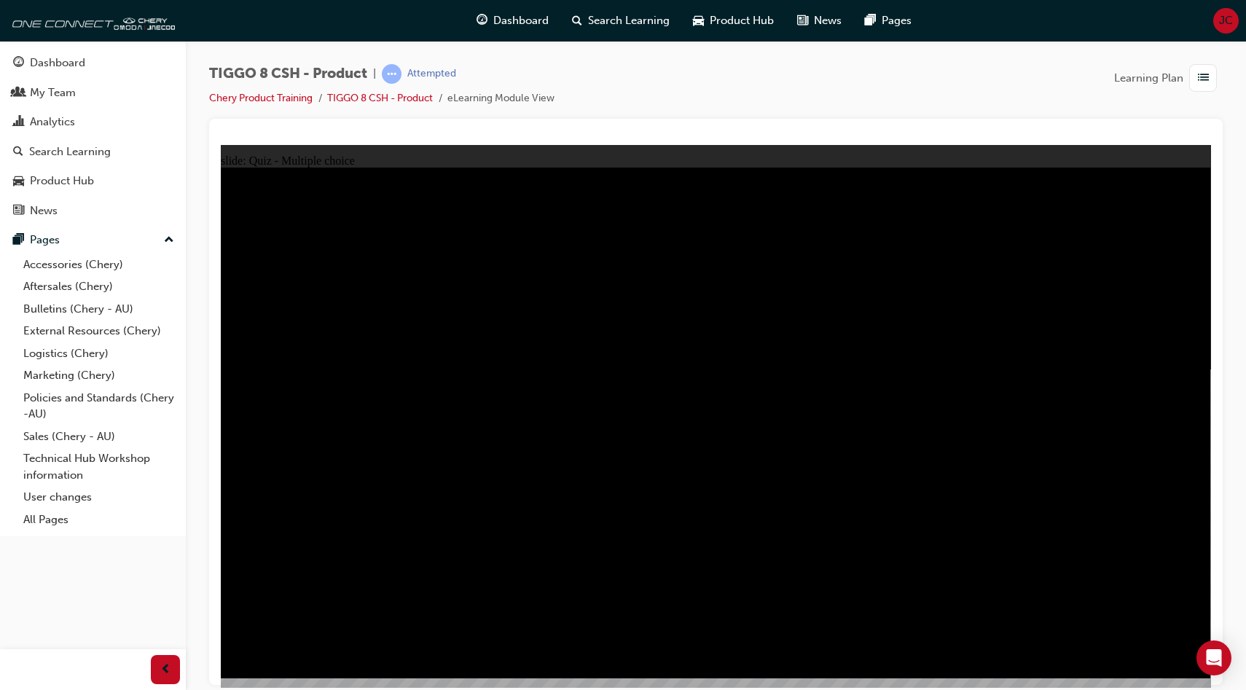
checkbox input "true"
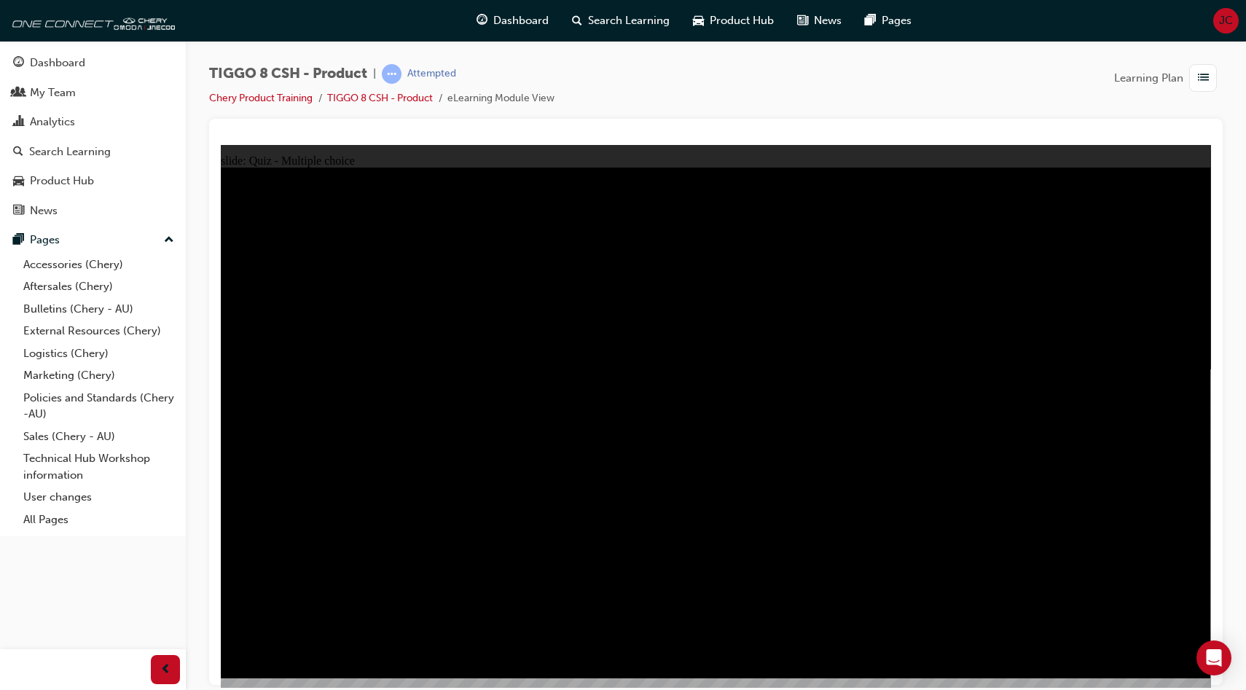
checkbox input "true"
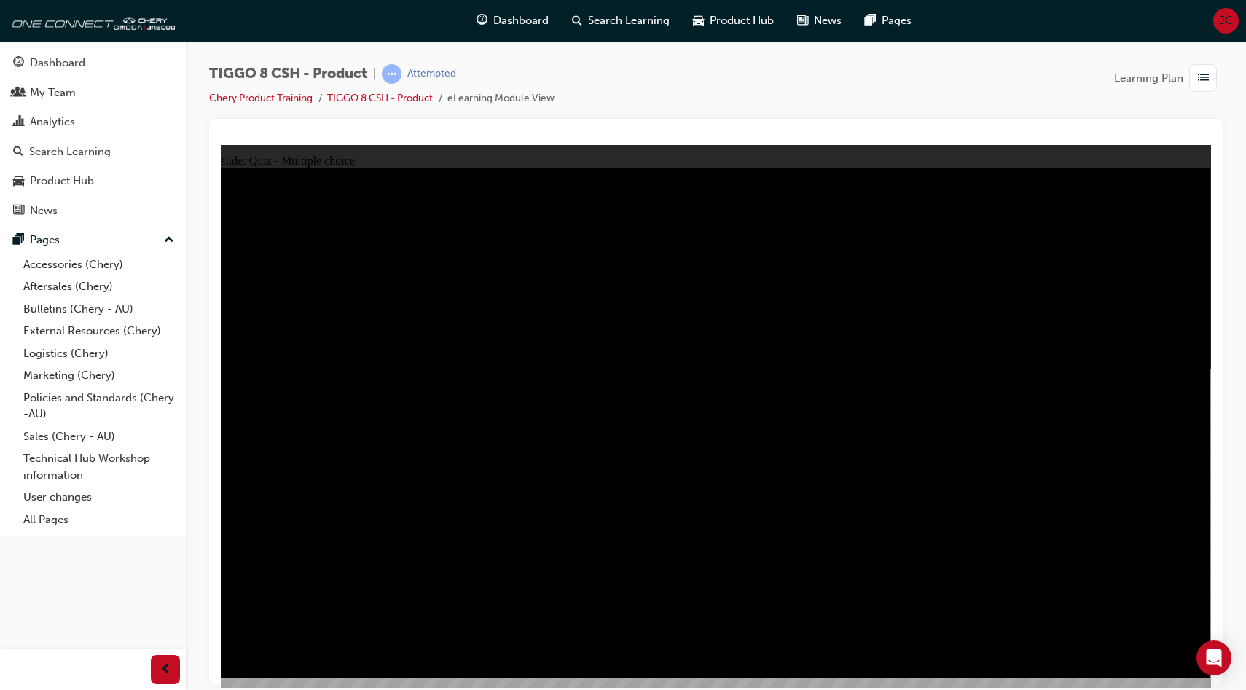
checkbox input "true"
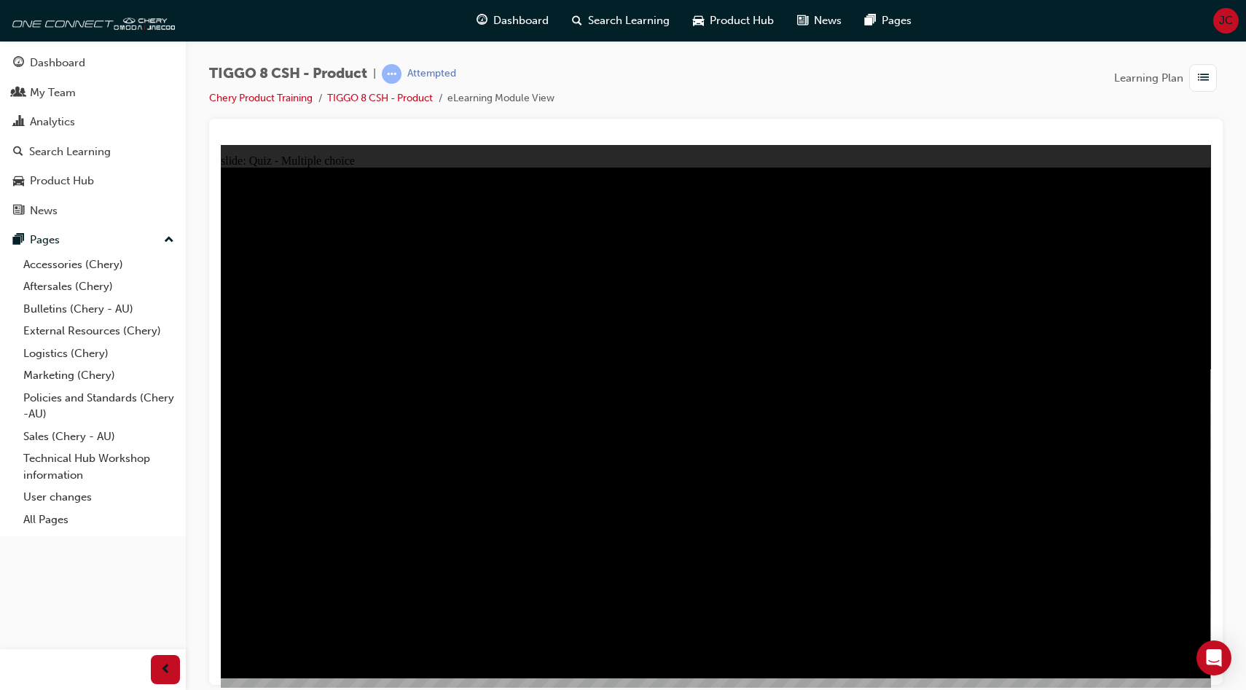
radio input "true"
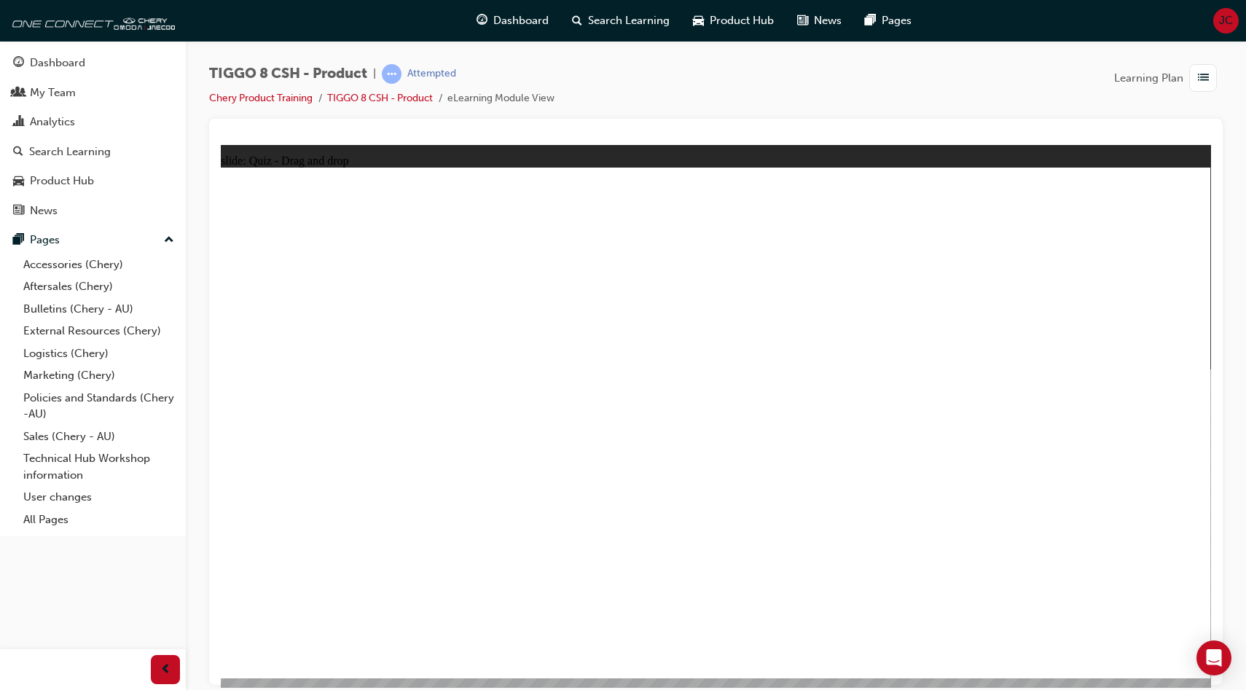
drag, startPoint x: 871, startPoint y: 251, endPoint x: 271, endPoint y: 450, distance: 632.0
drag, startPoint x: 689, startPoint y: 220, endPoint x: 888, endPoint y: 448, distance: 302.7
drag, startPoint x: 889, startPoint y: 205, endPoint x: 547, endPoint y: 418, distance: 402.7
drag, startPoint x: 780, startPoint y: 305, endPoint x: 708, endPoint y: 427, distance: 141.8
drag, startPoint x: 983, startPoint y: 321, endPoint x: 1077, endPoint y: 429, distance: 142.6
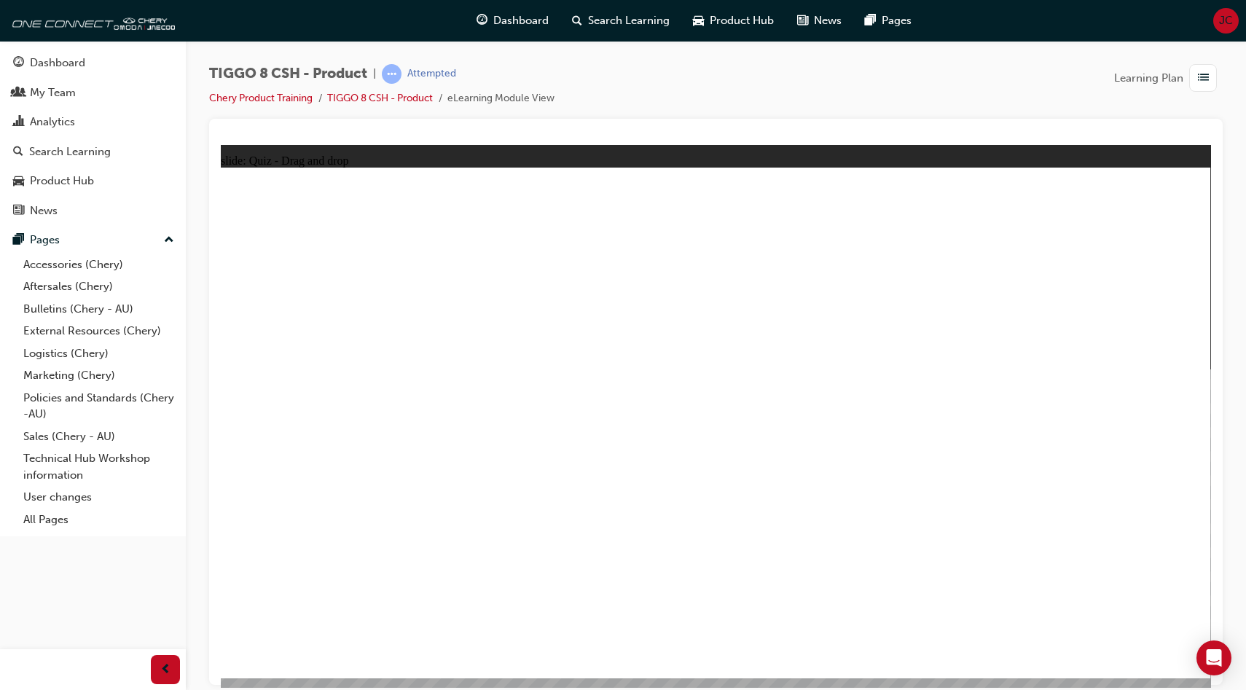
checkbox input "false"
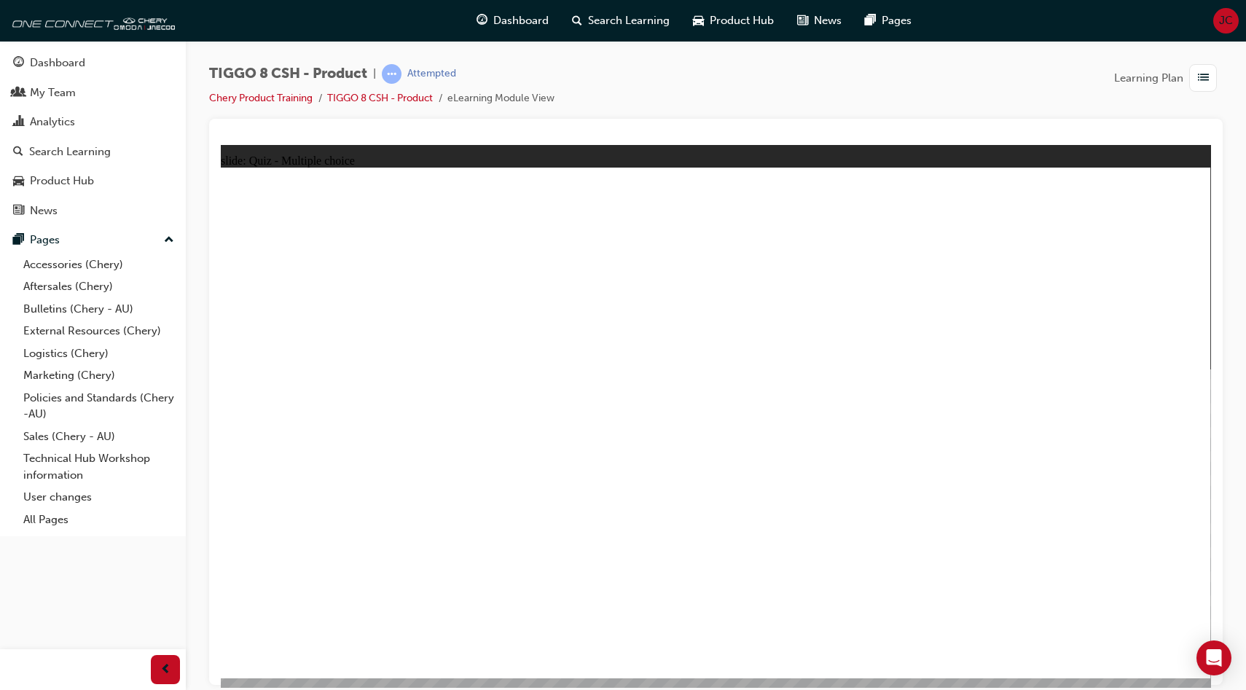
checkbox input "true"
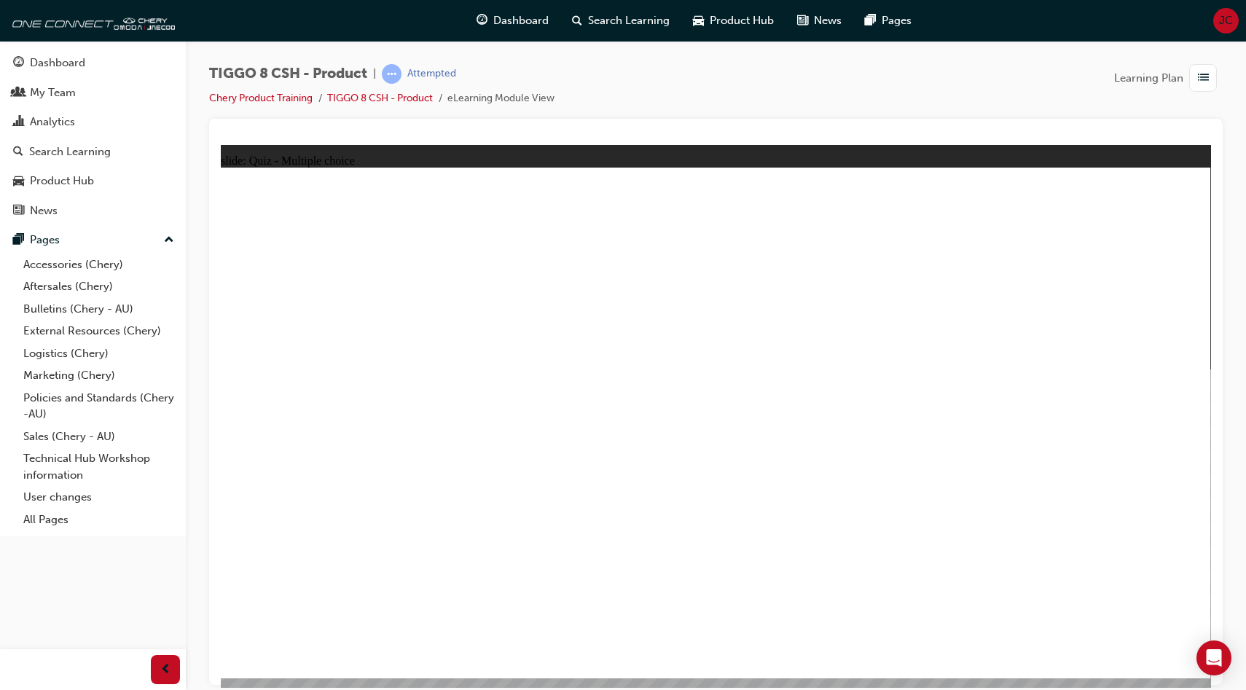
radio input "false"
radio input "true"
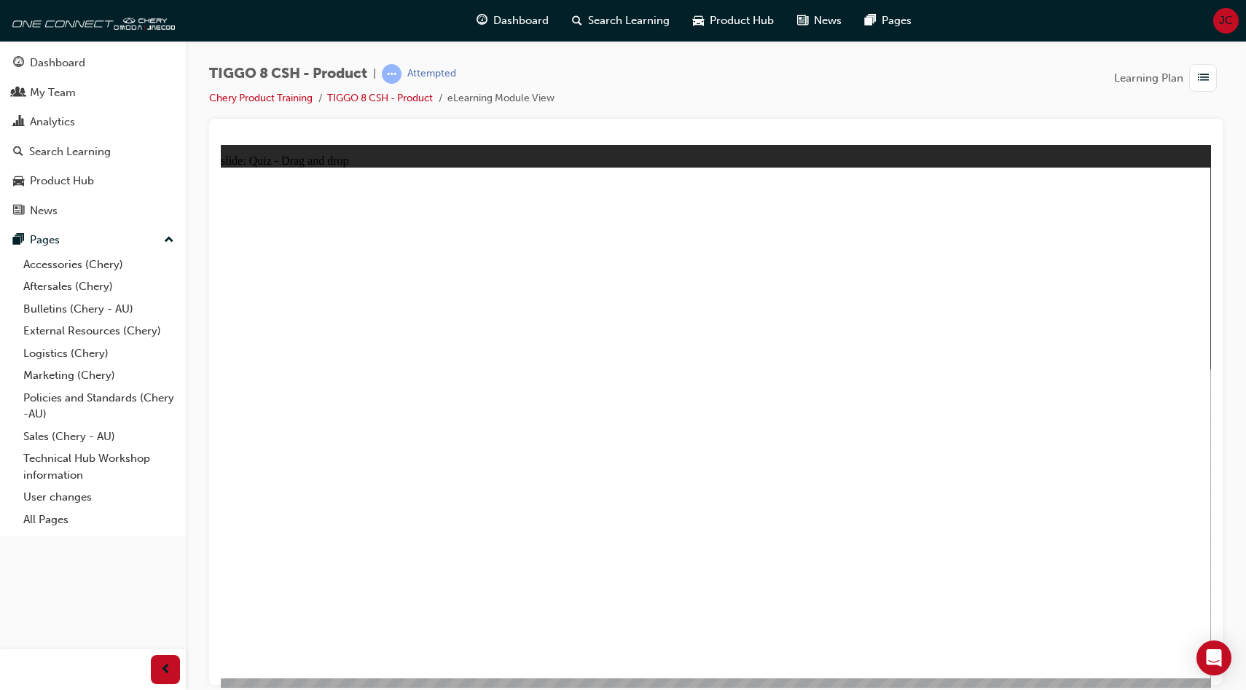
drag, startPoint x: 745, startPoint y: 222, endPoint x: 807, endPoint y: 485, distance: 270.3
drag, startPoint x: 755, startPoint y: 263, endPoint x: 802, endPoint y: 504, distance: 245.1
drag, startPoint x: 891, startPoint y: 233, endPoint x: 843, endPoint y: 476, distance: 247.4
drag, startPoint x: 915, startPoint y: 266, endPoint x: 899, endPoint y: 492, distance: 226.5
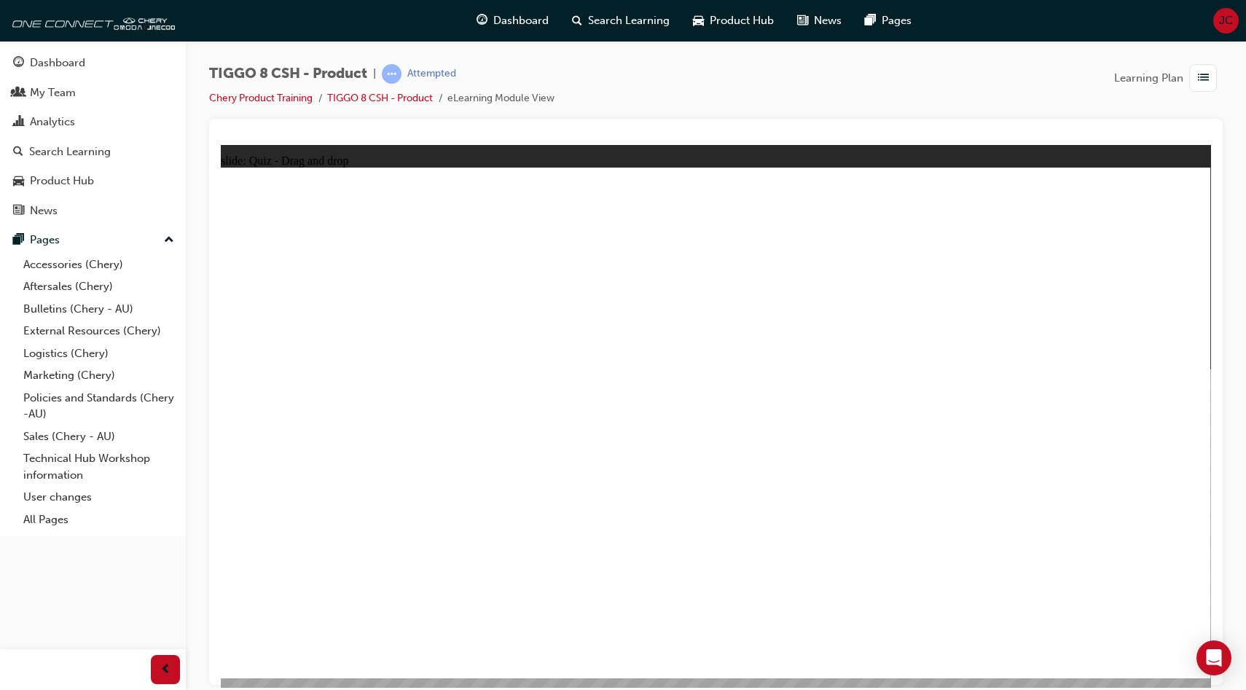
drag, startPoint x: 925, startPoint y: 305, endPoint x: 901, endPoint y: 507, distance: 202.6
drag, startPoint x: 1075, startPoint y: 225, endPoint x: 908, endPoint y: 501, distance: 322.1
drag, startPoint x: 1066, startPoint y: 263, endPoint x: 880, endPoint y: 526, distance: 322.6
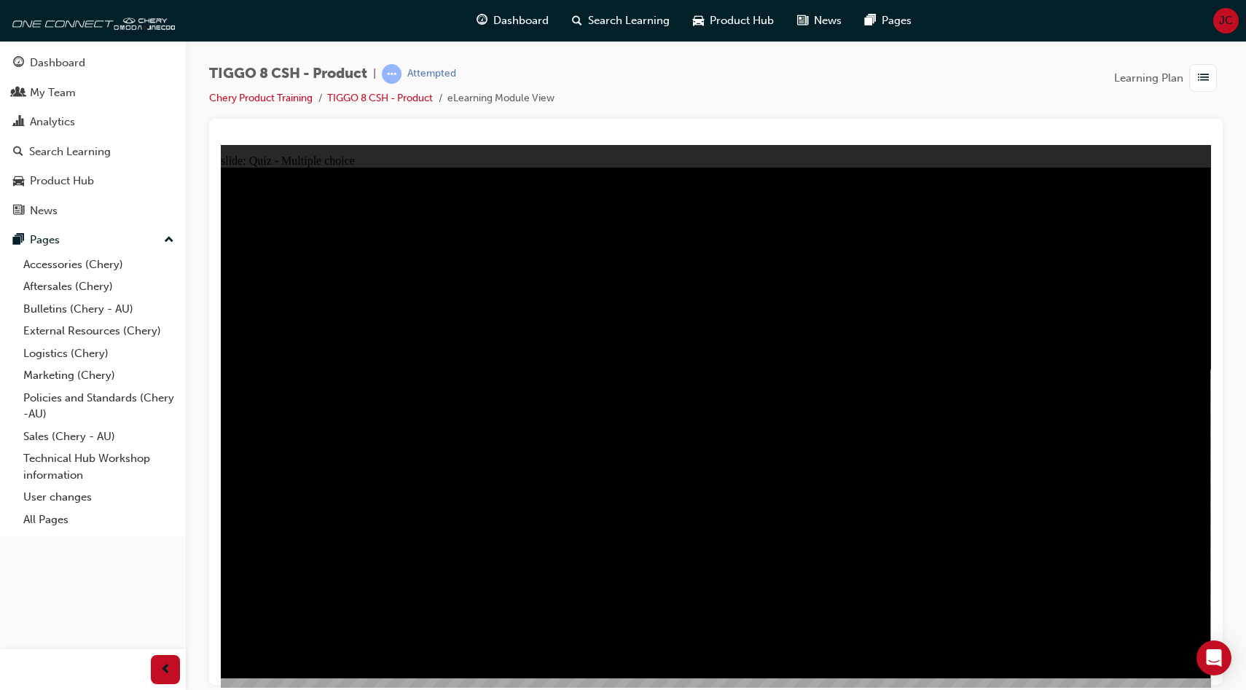
radio input "true"
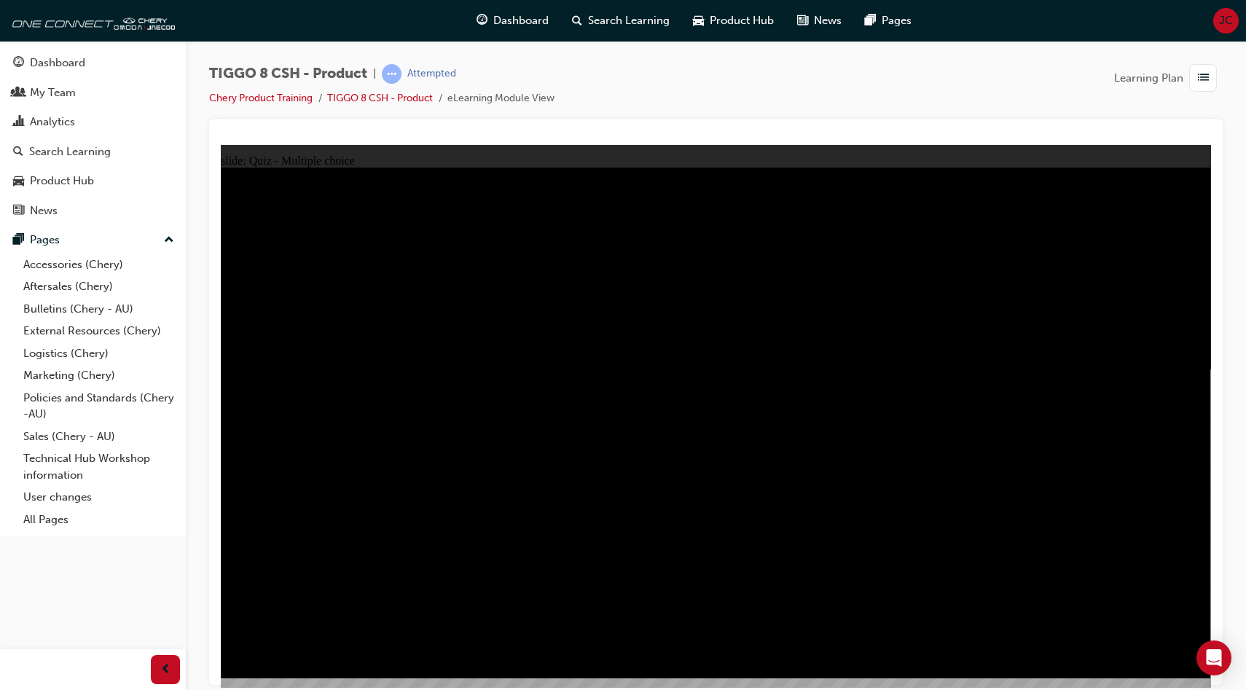
radio input "true"
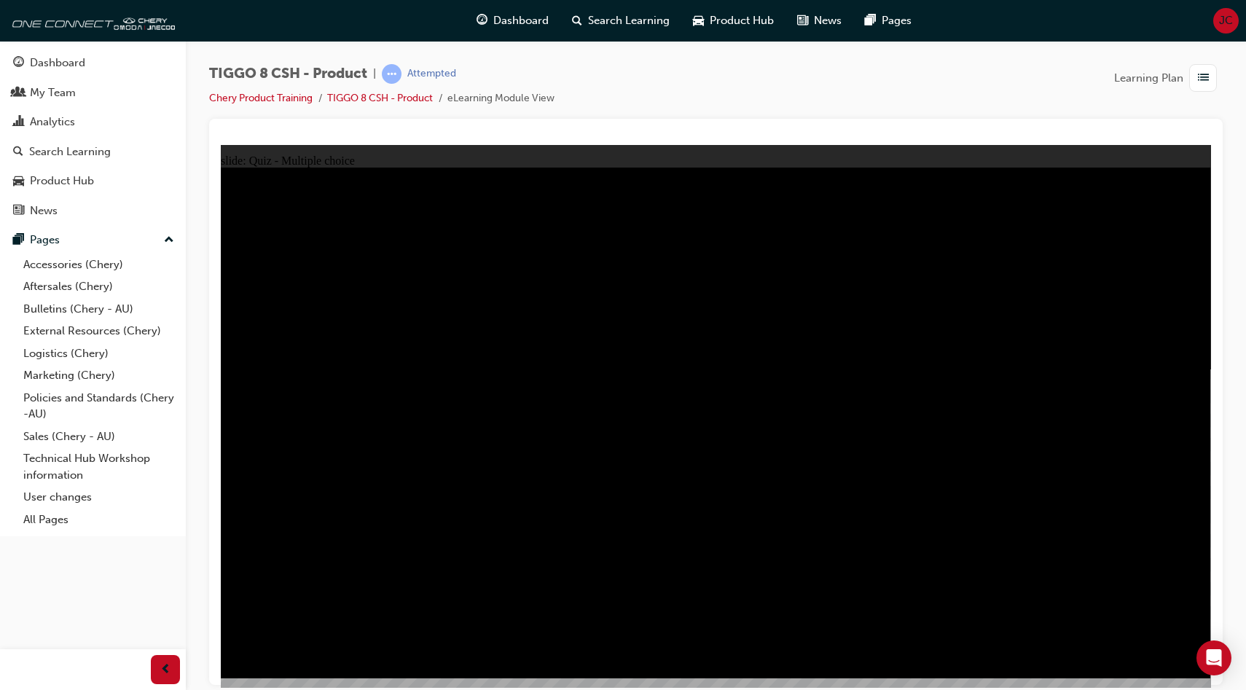
checkbox input "true"
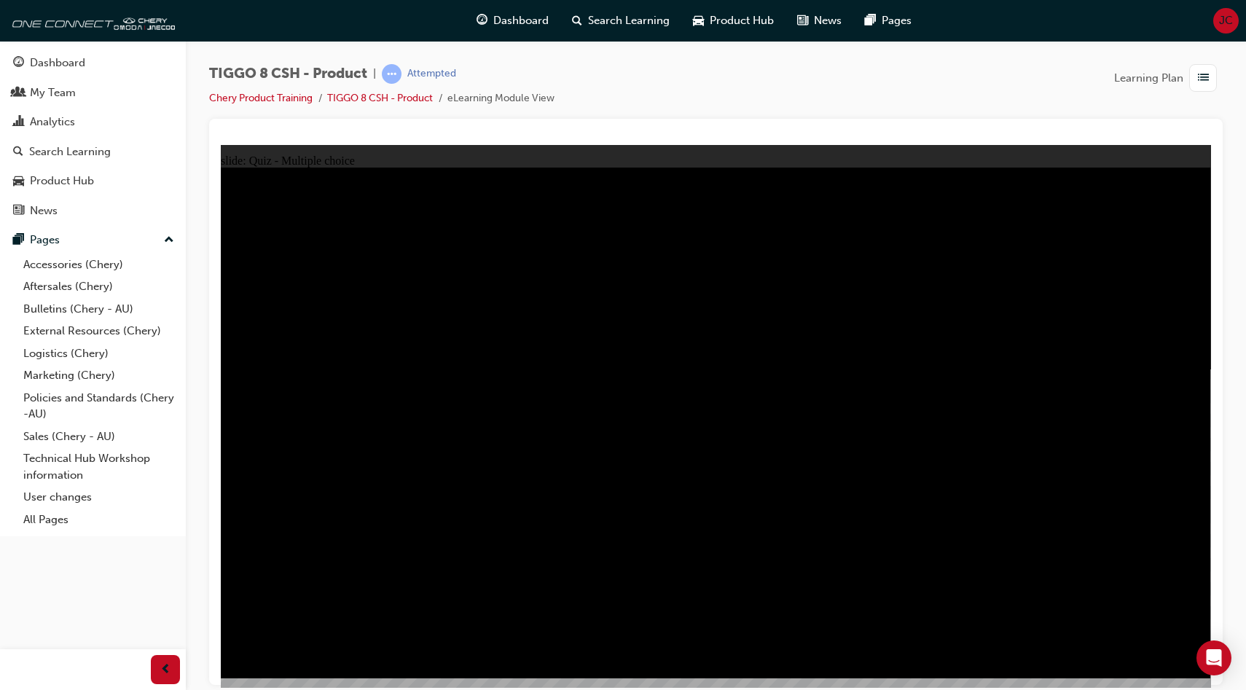
checkbox input "true"
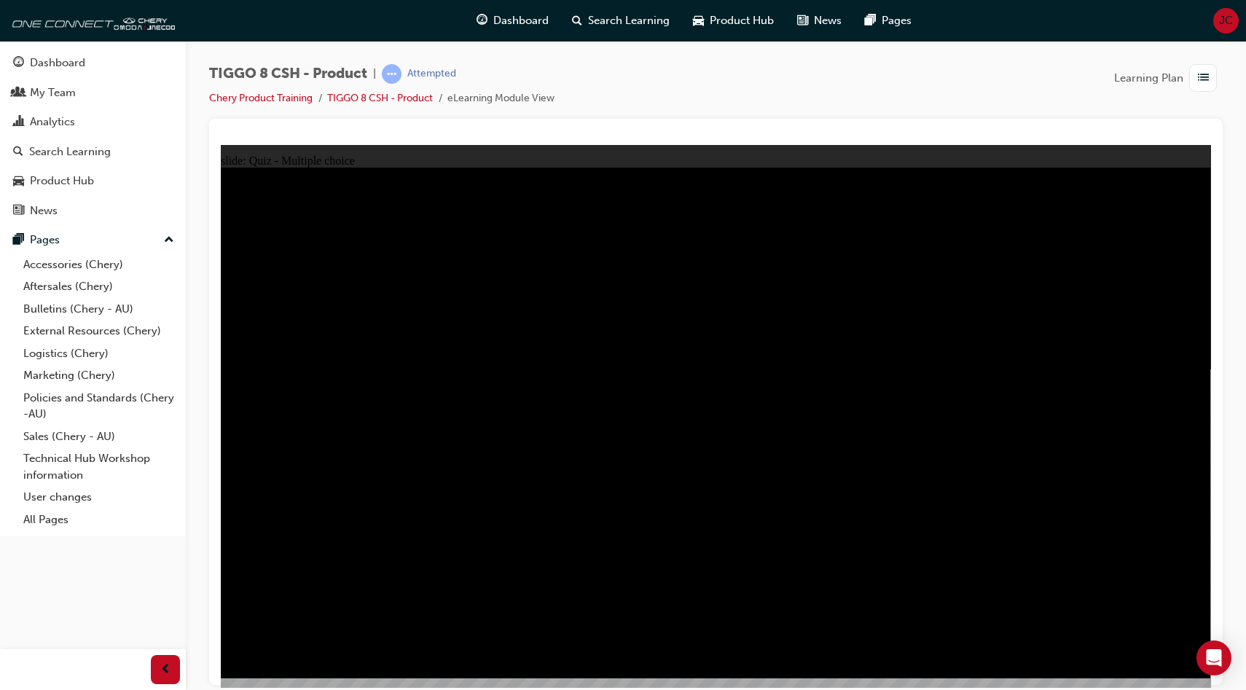
checkbox input "true"
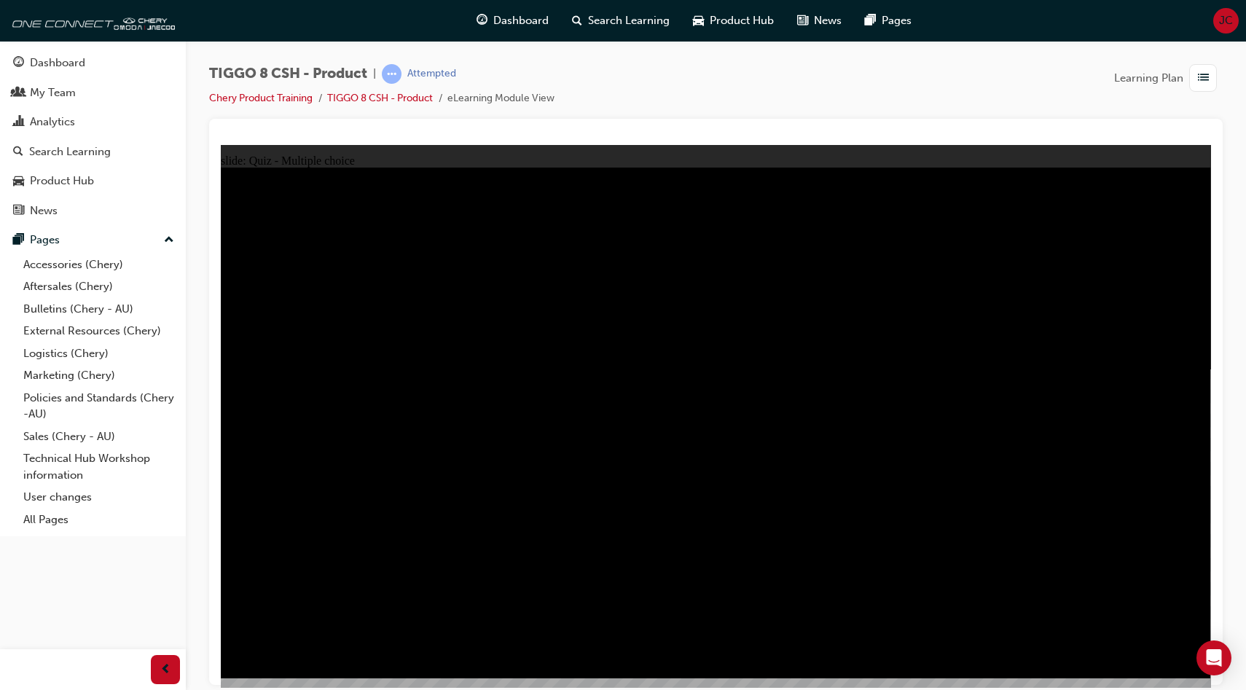
checkbox input "true"
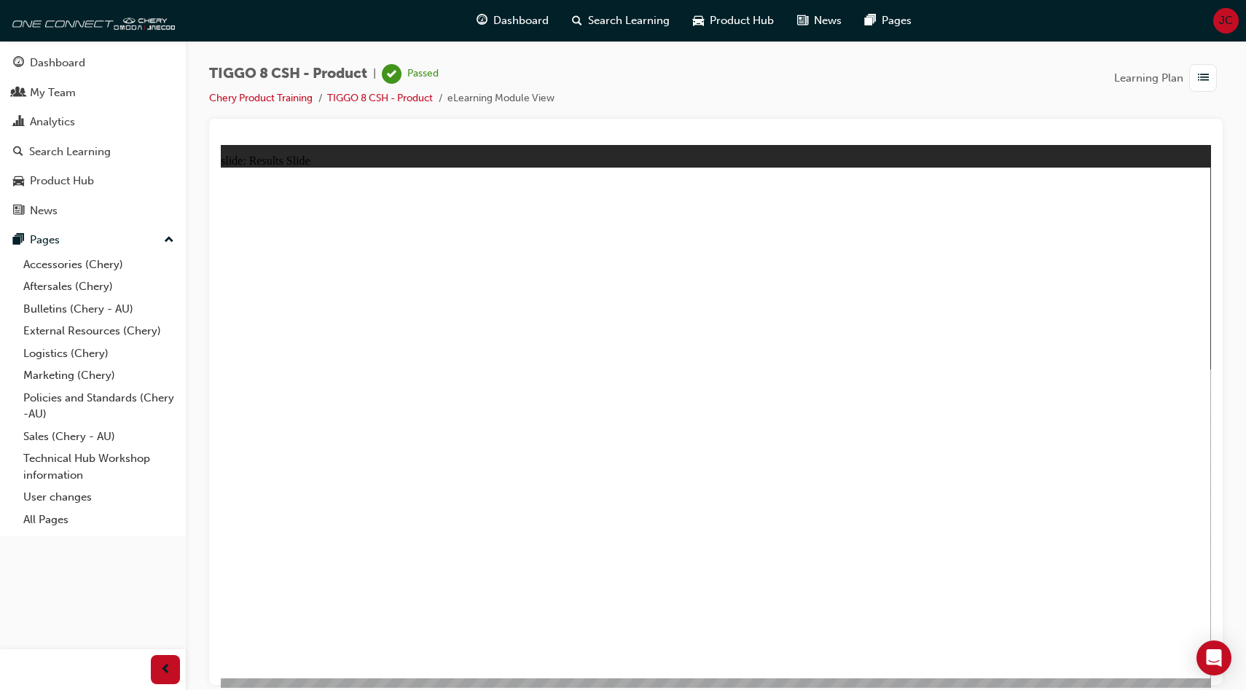
click at [55, 528] on link "All Pages" at bounding box center [98, 520] width 163 height 23
